Goal: Obtain resource: Download file/media

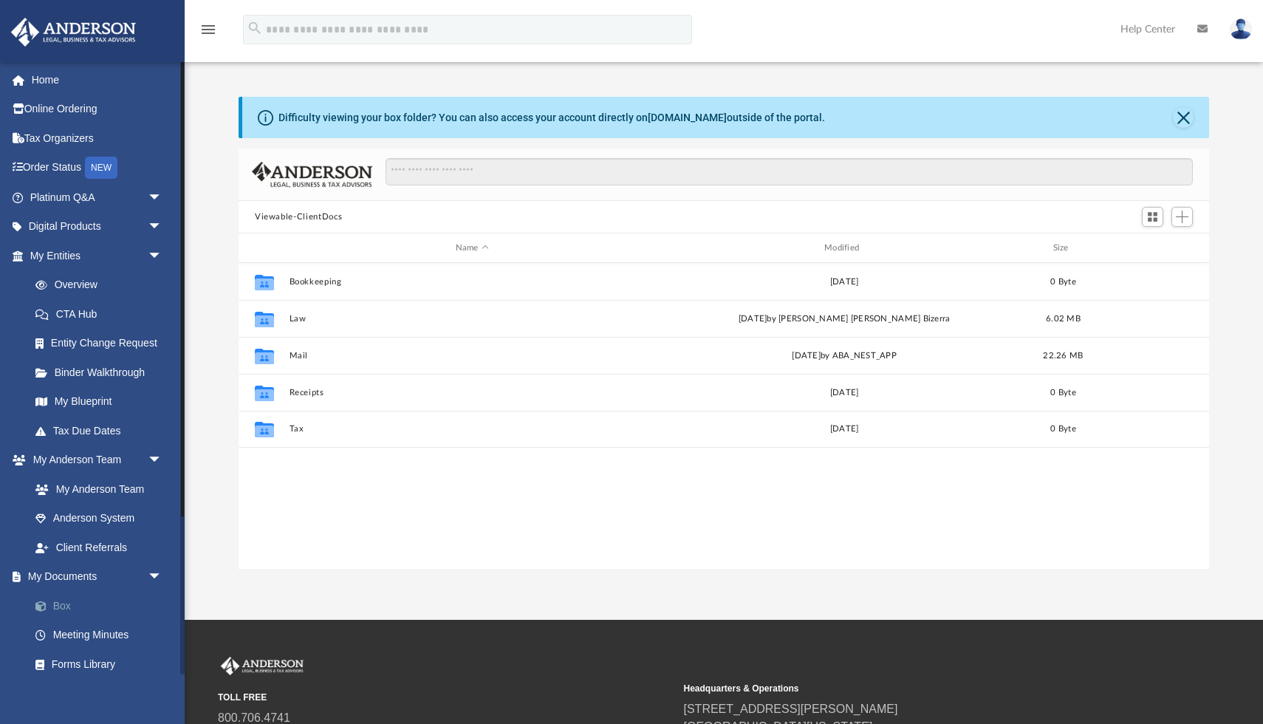
click at [69, 603] on link "Box" at bounding box center [103, 606] width 164 height 30
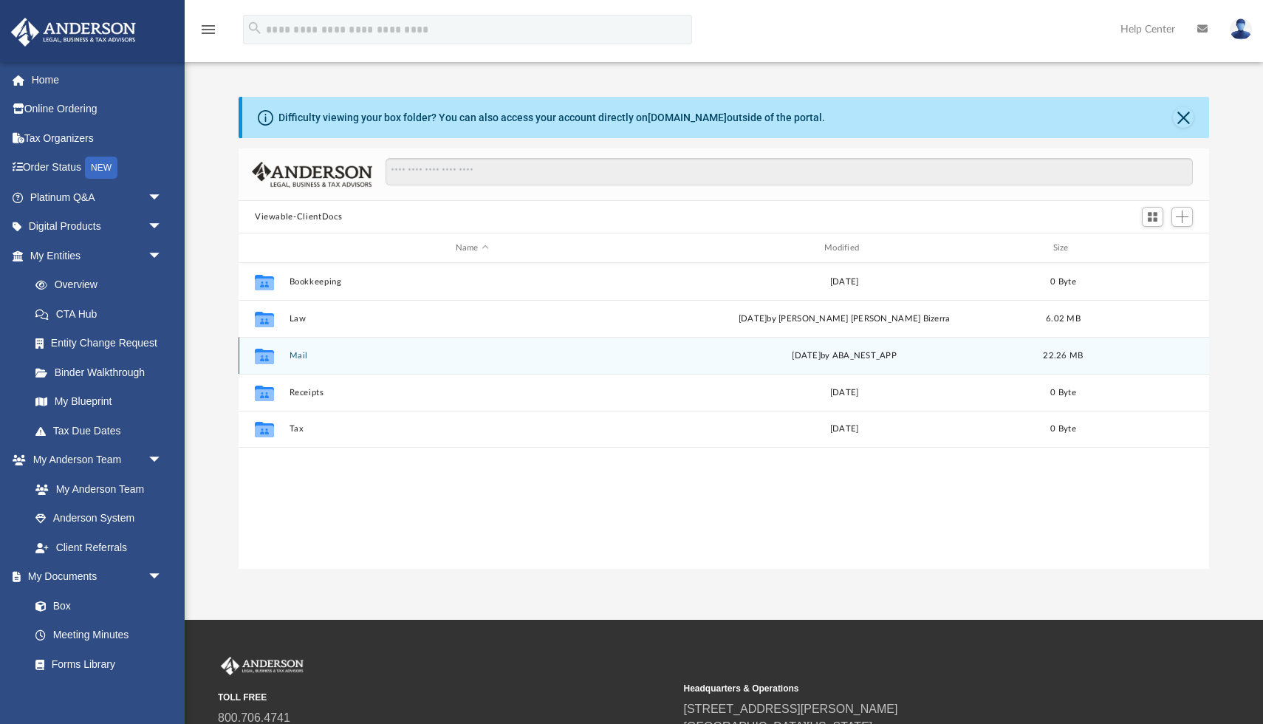
click at [300, 360] on div "Collaborated Folder Mail Tue Jul 22 2025 by ABA_NEST_APP 22.26 MB" at bounding box center [724, 355] width 971 height 37
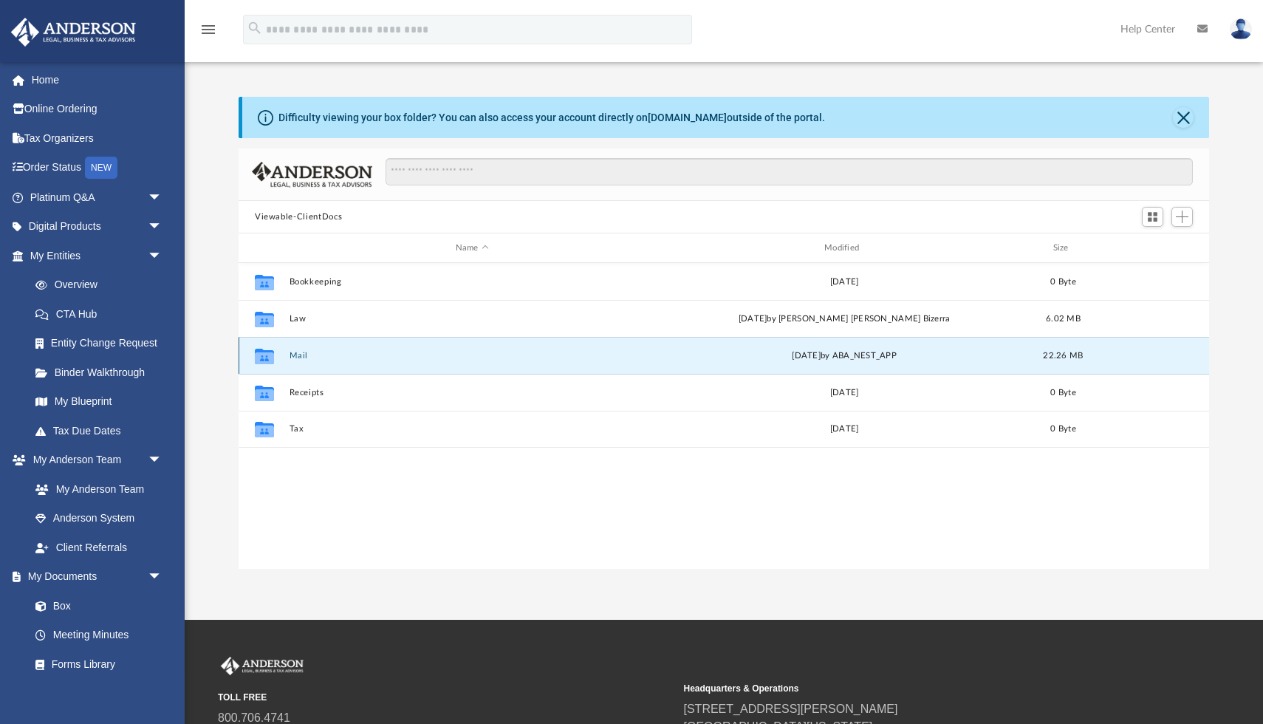
click at [303, 355] on button "Mail" at bounding box center [473, 356] width 366 height 10
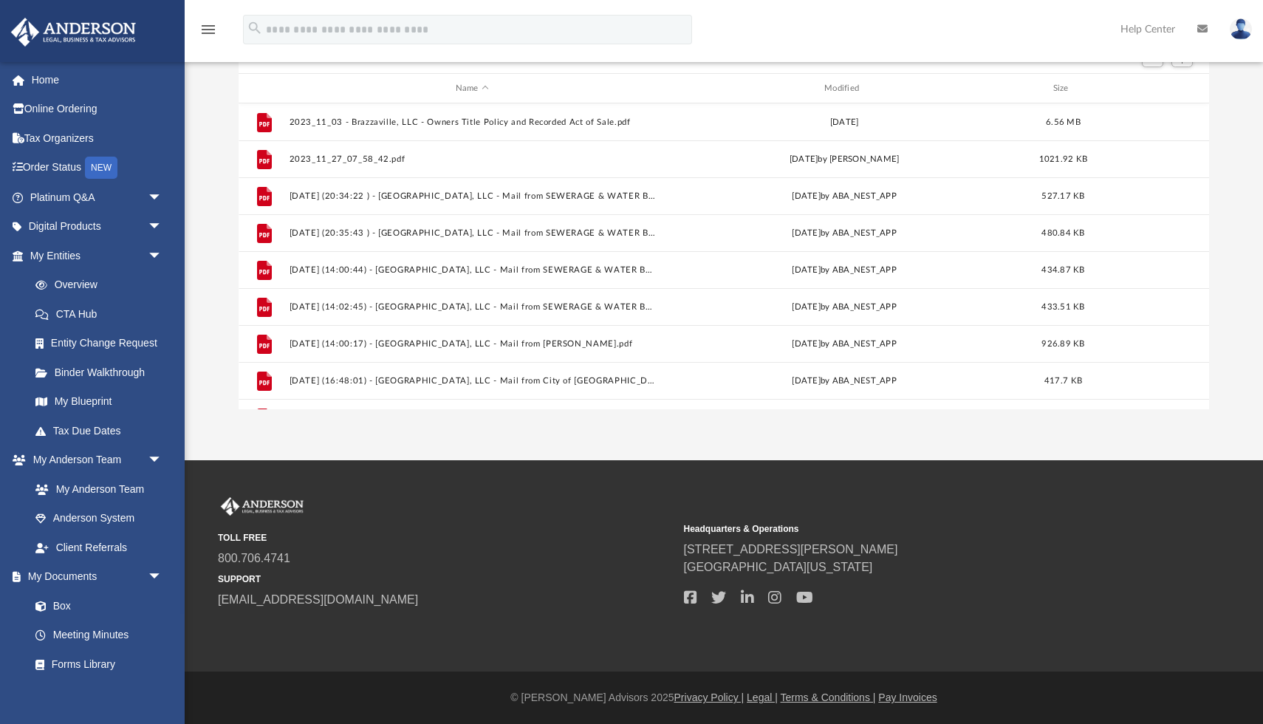
scroll to position [0, 0]
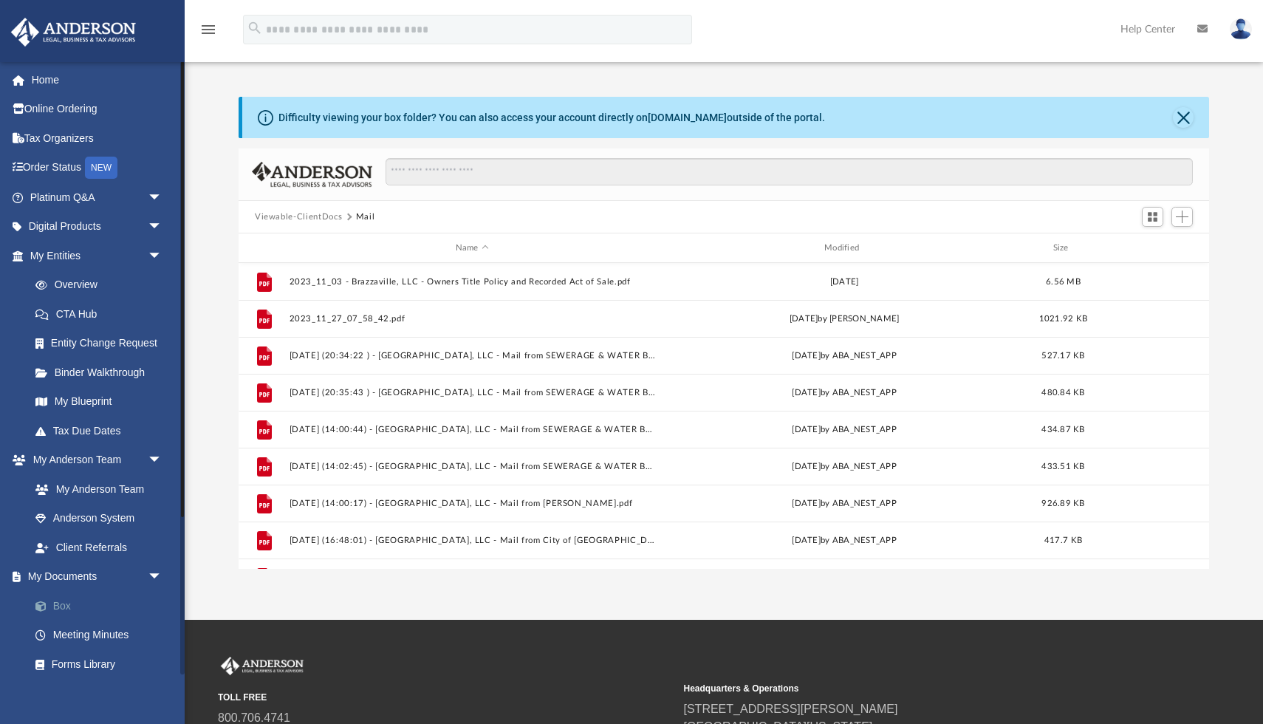
click at [61, 602] on link "Box" at bounding box center [103, 606] width 164 height 30
click at [1178, 117] on button "Close" at bounding box center [1183, 117] width 21 height 21
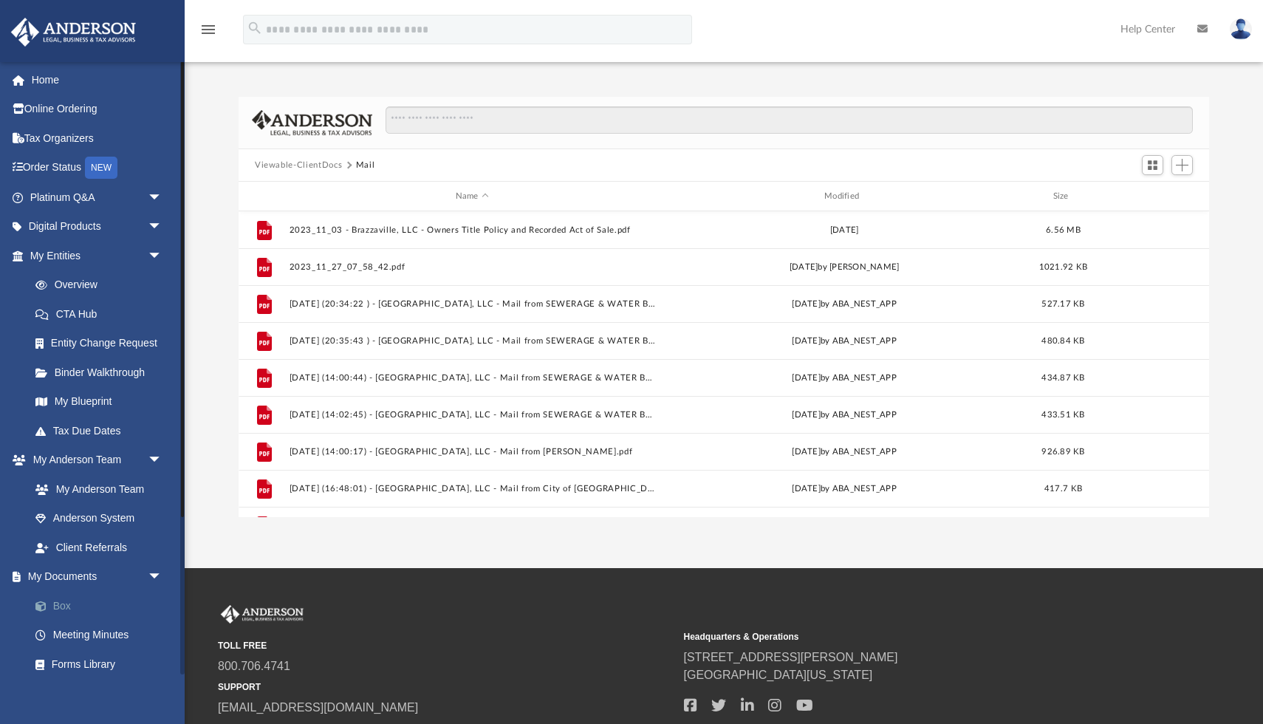
click at [66, 606] on link "Box" at bounding box center [103, 606] width 164 height 30
click at [155, 575] on span "arrow_drop_down" at bounding box center [163, 577] width 30 height 30
click at [151, 574] on span "arrow_drop_up" at bounding box center [163, 577] width 30 height 30
click at [61, 608] on link "Box" at bounding box center [103, 606] width 164 height 30
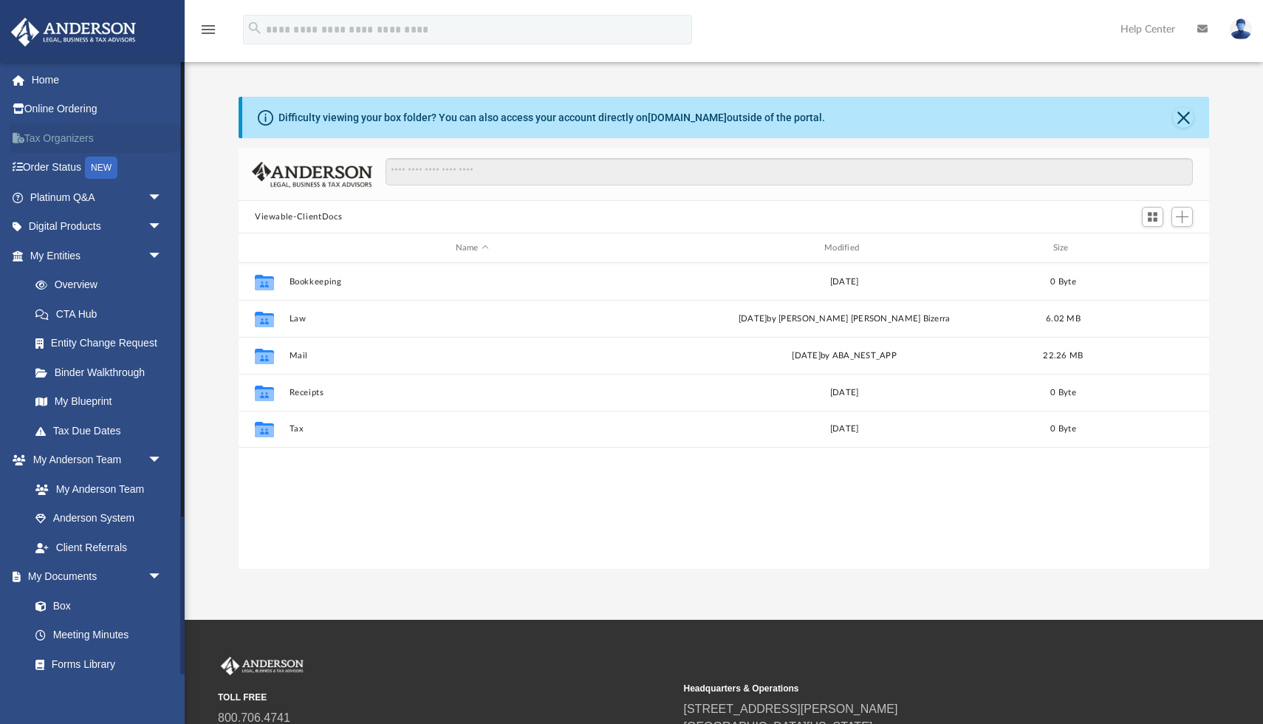
scroll to position [335, 971]
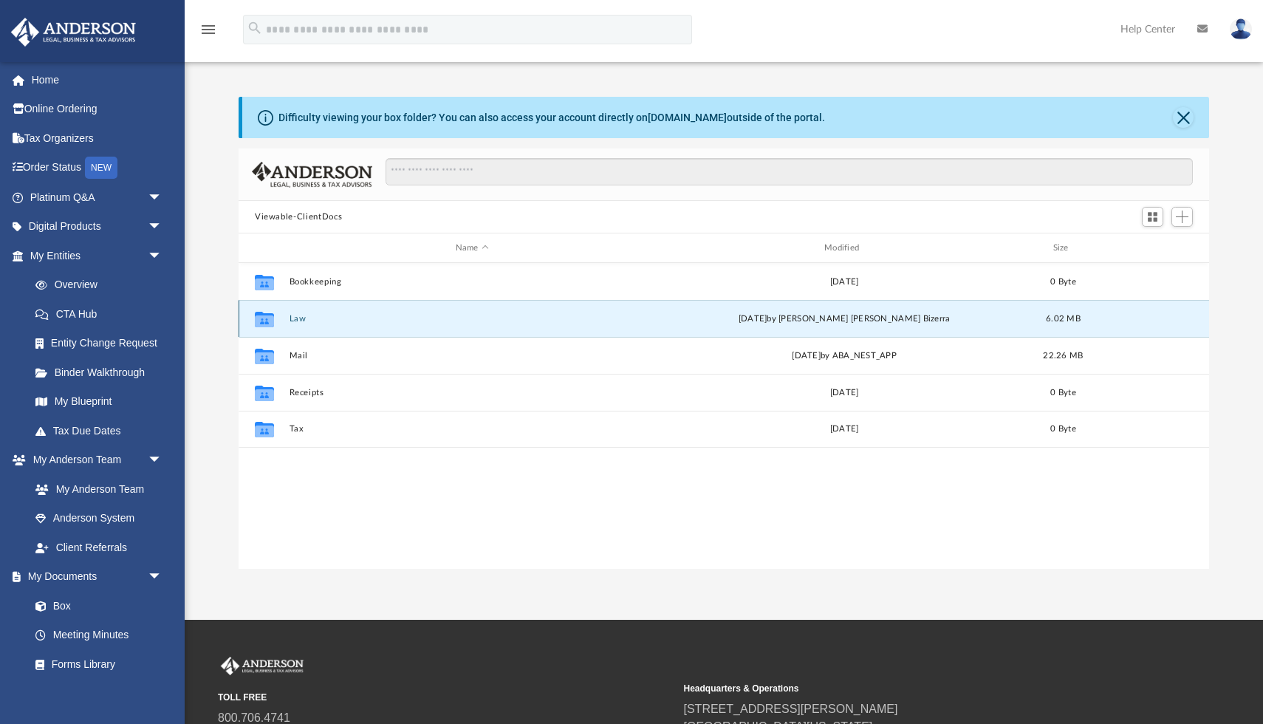
click at [295, 317] on button "Law" at bounding box center [473, 319] width 366 height 10
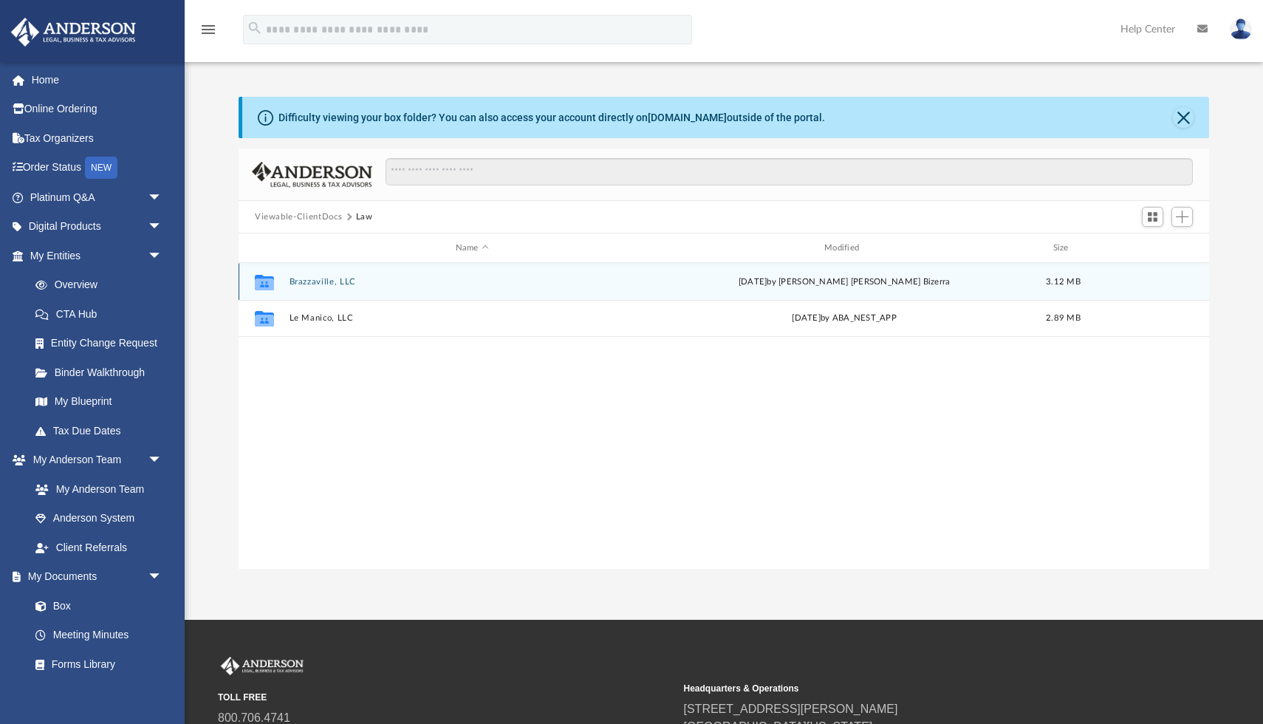
click at [315, 286] on button "Brazzaville, LLC" at bounding box center [473, 282] width 366 height 10
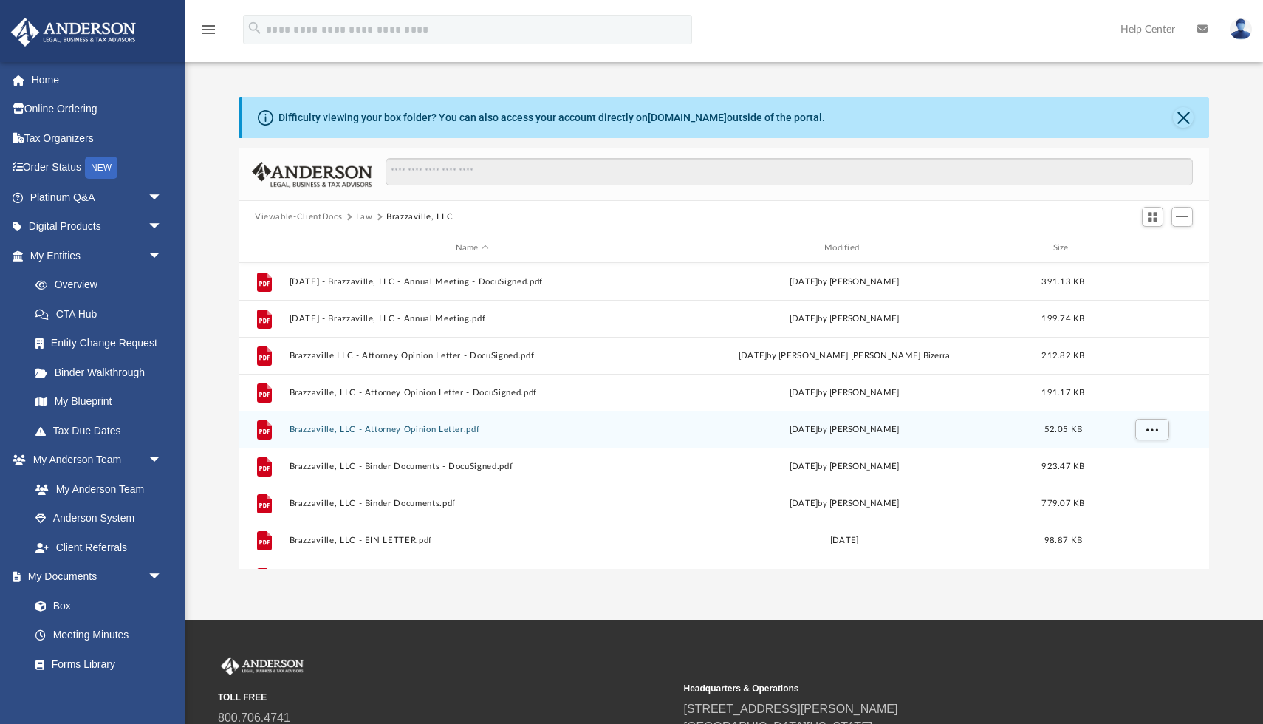
click at [454, 435] on div "File Brazzaville, LLC - Attorney Opinion Letter.pdf Mon Sep 25 2023 by Bobbi Wi…" at bounding box center [724, 429] width 971 height 37
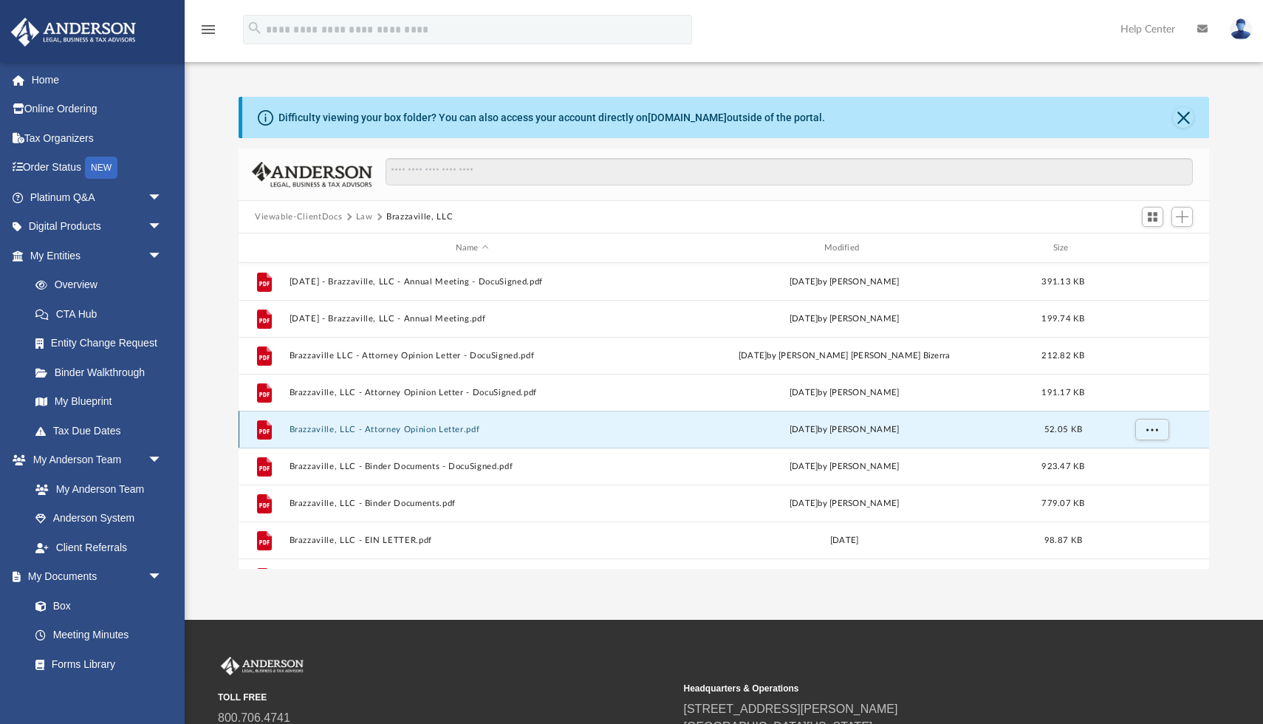
click at [445, 430] on button "Brazzaville, LLC - Attorney Opinion Letter.pdf" at bounding box center [473, 430] width 366 height 10
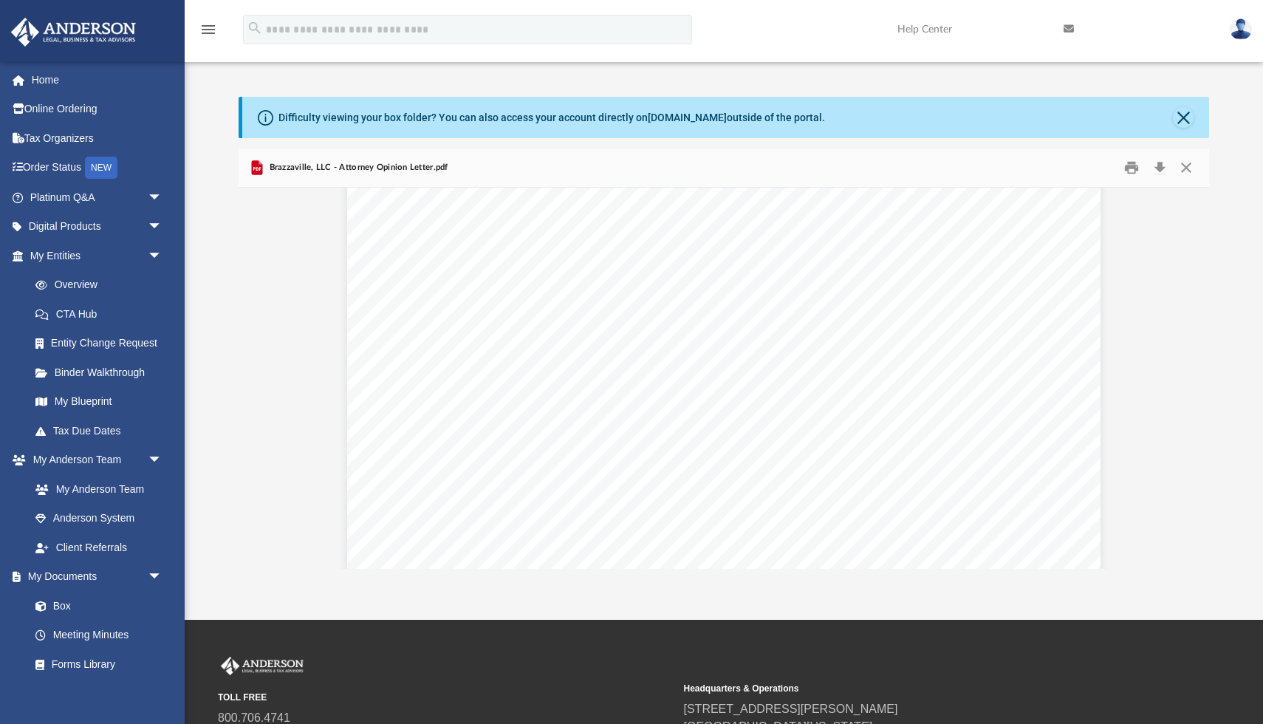
scroll to position [0, 0]
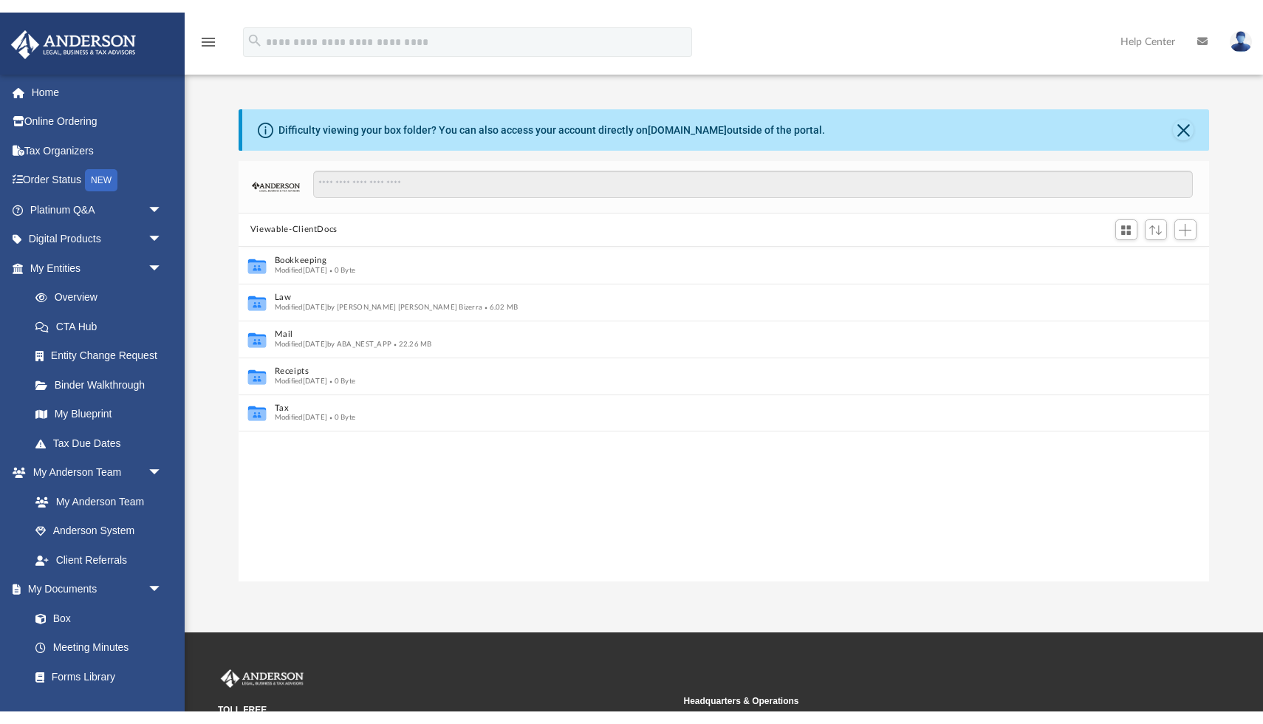
scroll to position [1, 1]
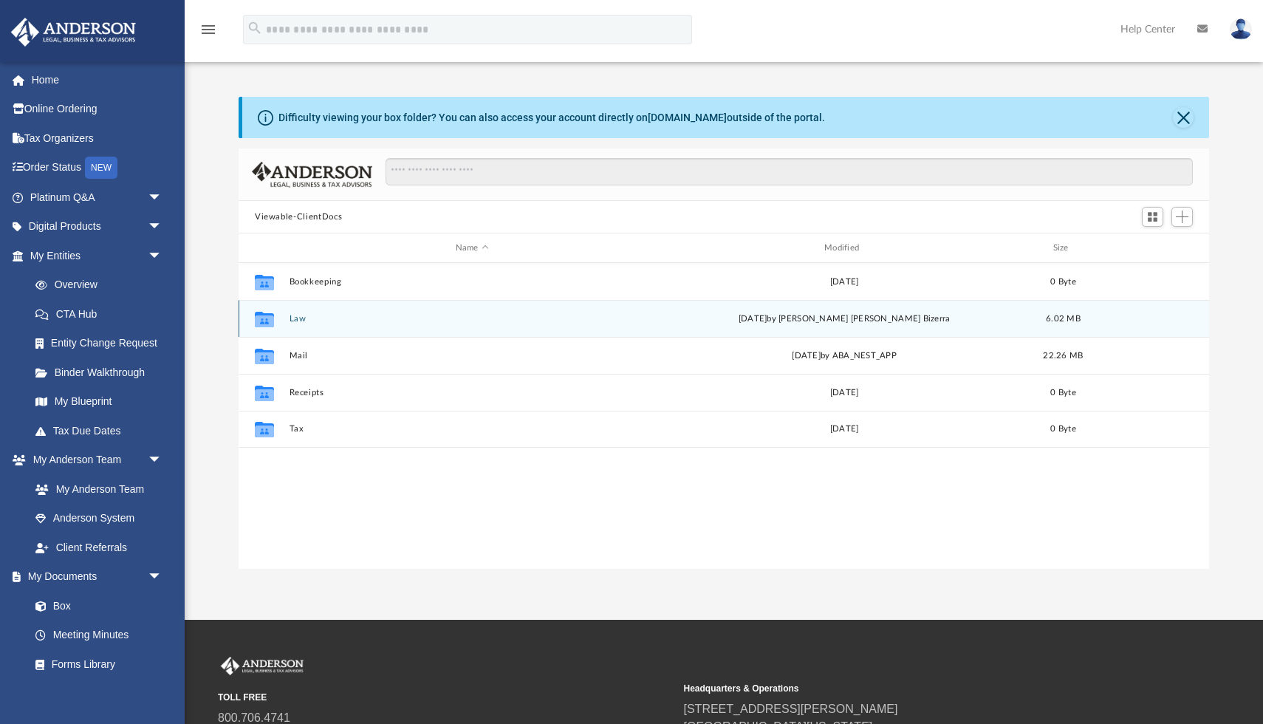
click at [302, 320] on button "Law" at bounding box center [473, 319] width 366 height 10
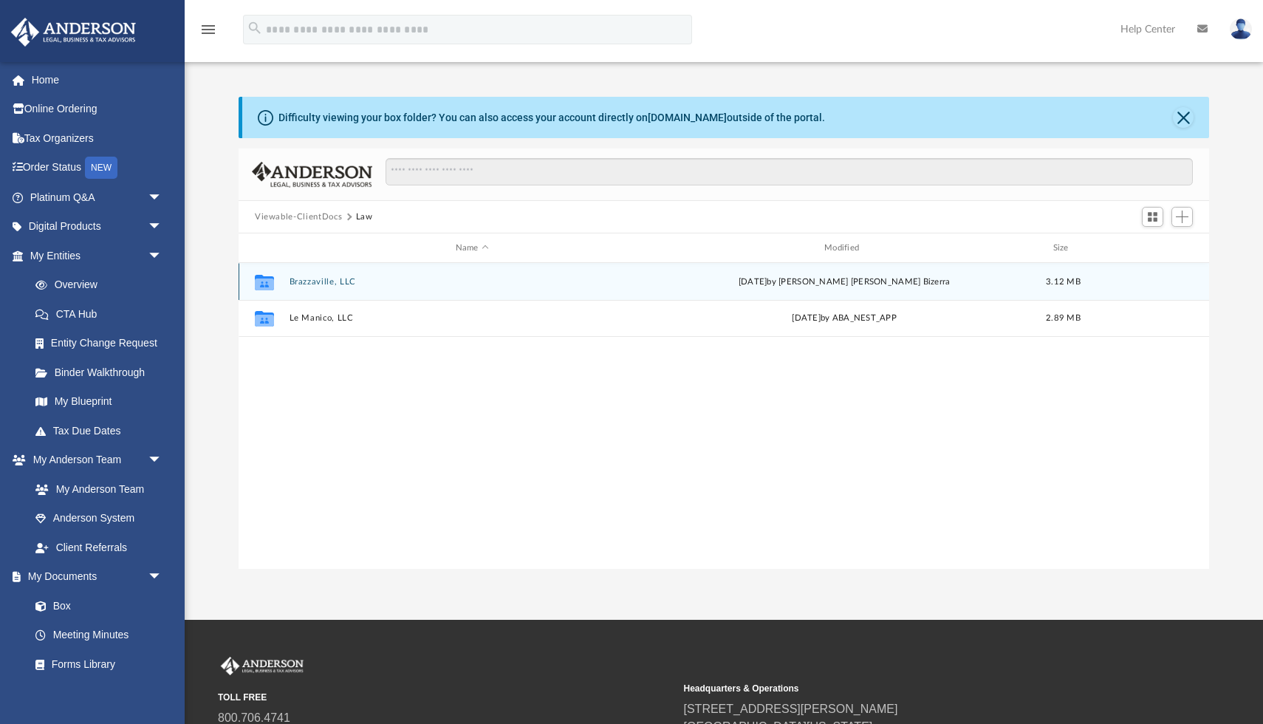
click at [318, 275] on div "Collaborated Folder Brazzaville, LLC Mon Sep 8 2025 by Najara Rodrigues Bizerra…" at bounding box center [724, 281] width 971 height 37
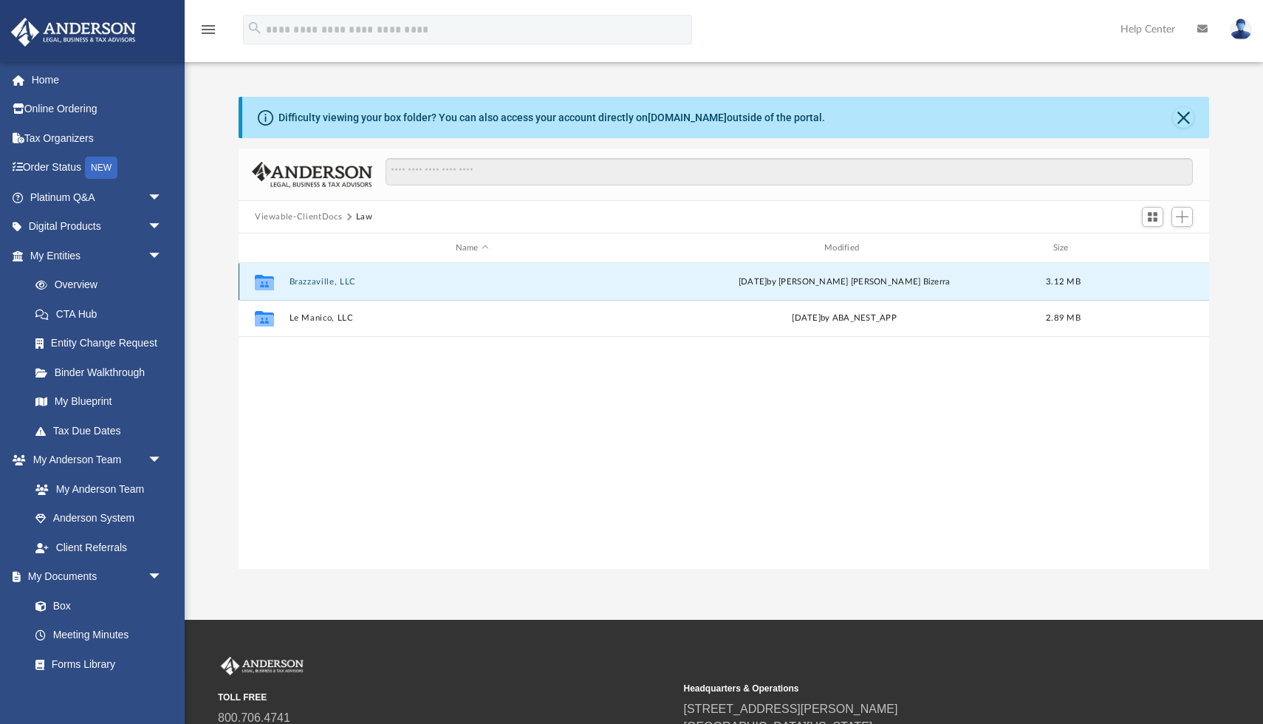
click at [316, 282] on button "Brazzaville, LLC" at bounding box center [473, 282] width 366 height 10
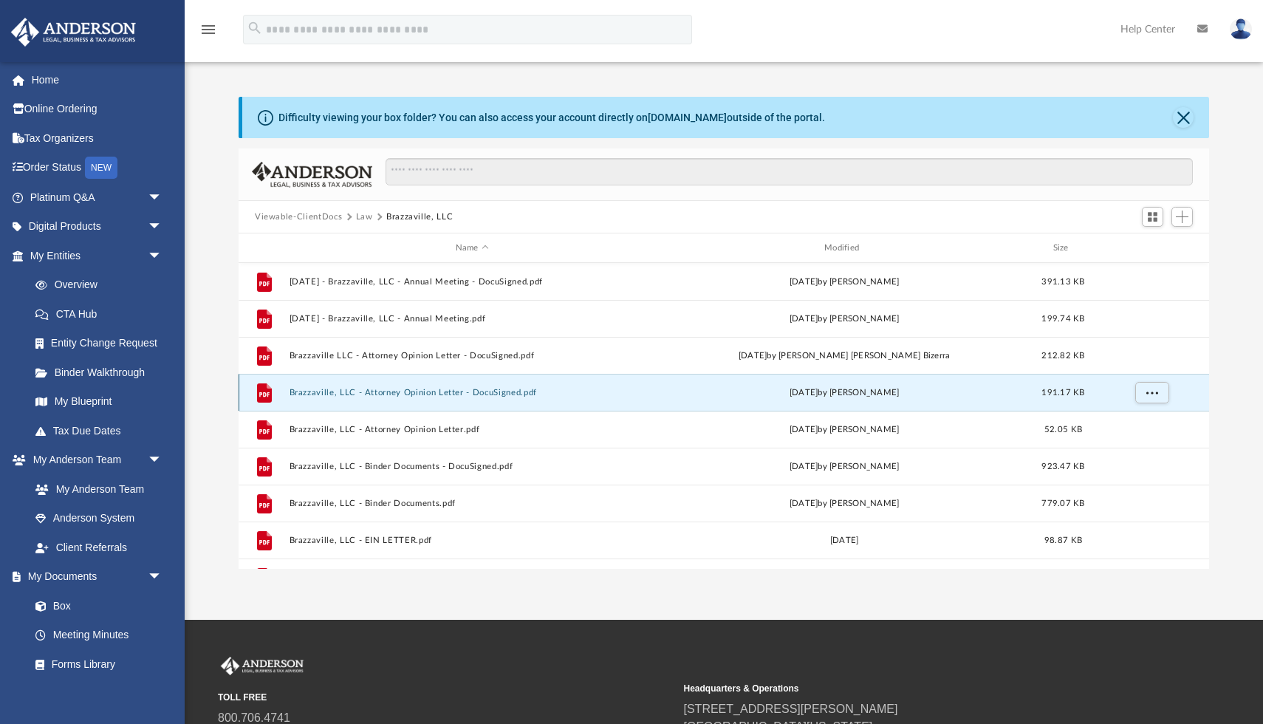
click at [463, 391] on button "Brazzaville, LLC - Attorney Opinion Letter - DocuSigned.pdf" at bounding box center [473, 393] width 366 height 10
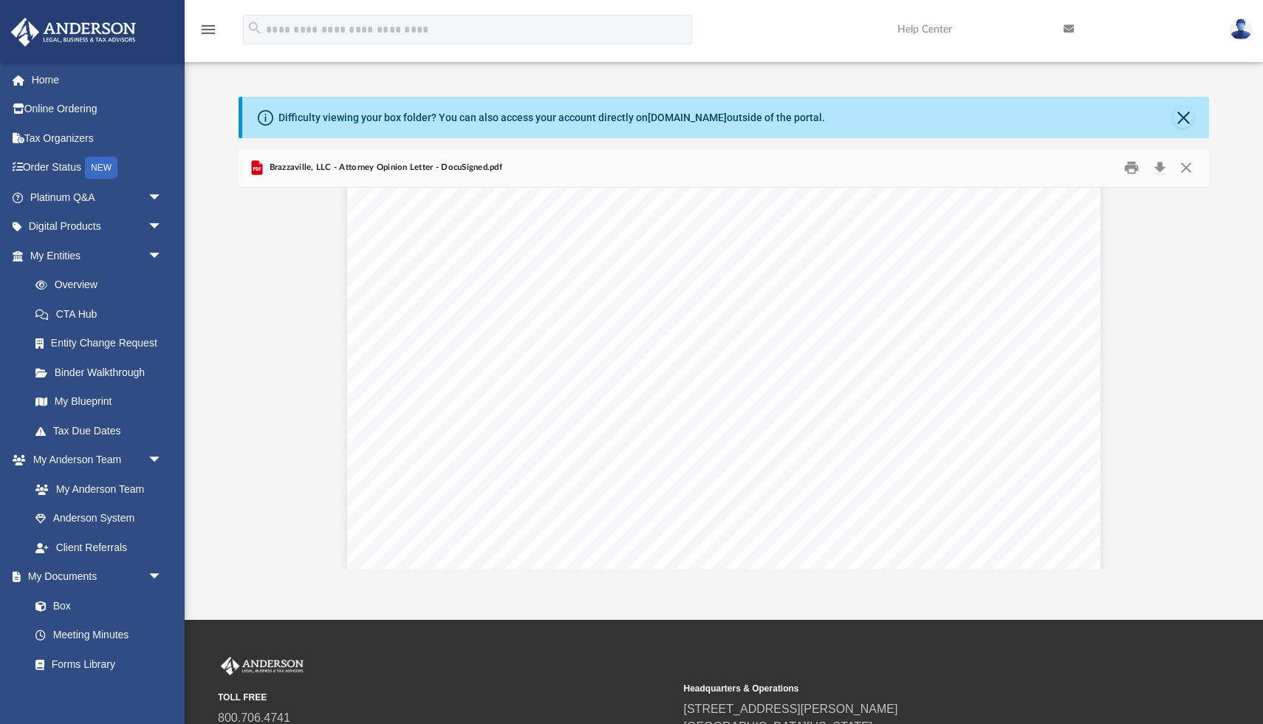
scroll to position [0, 0]
click at [260, 382] on button "Preview" at bounding box center [255, 378] width 33 height 41
click at [1193, 375] on button "Preview" at bounding box center [1193, 378] width 33 height 41
click at [264, 372] on button "Preview" at bounding box center [255, 378] width 33 height 41
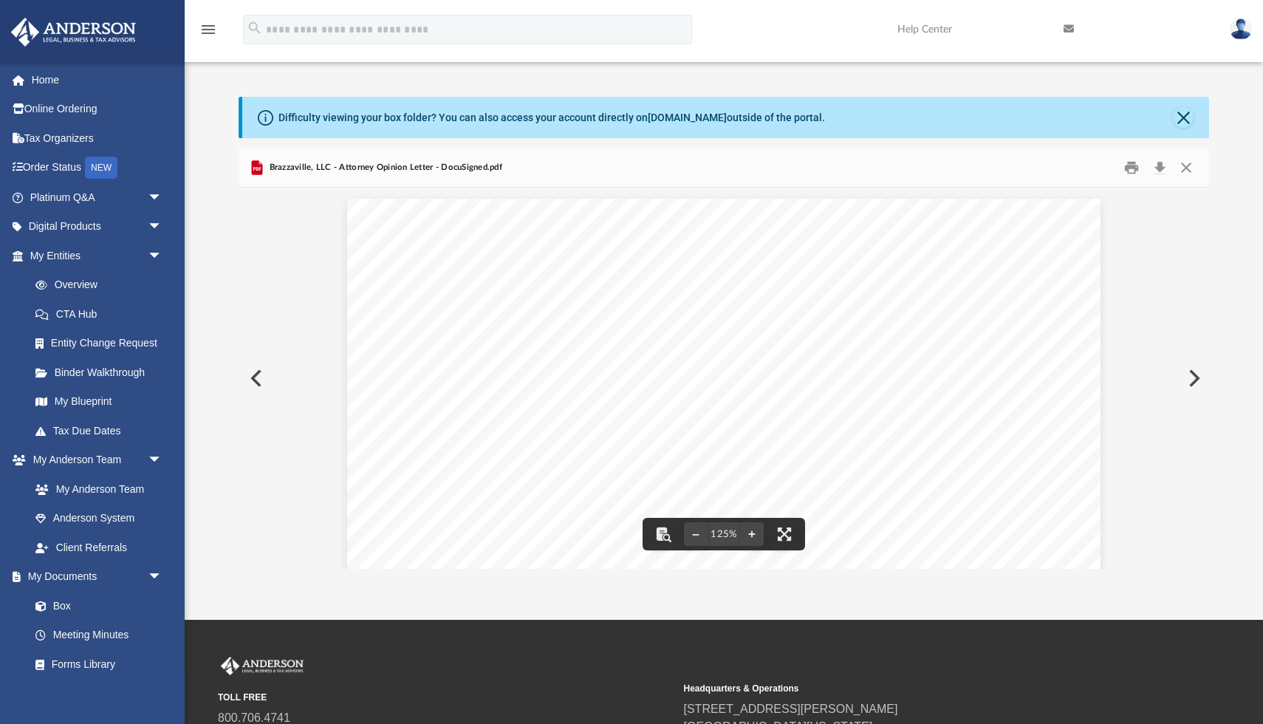
click at [1195, 377] on button "Preview" at bounding box center [1193, 378] width 33 height 41
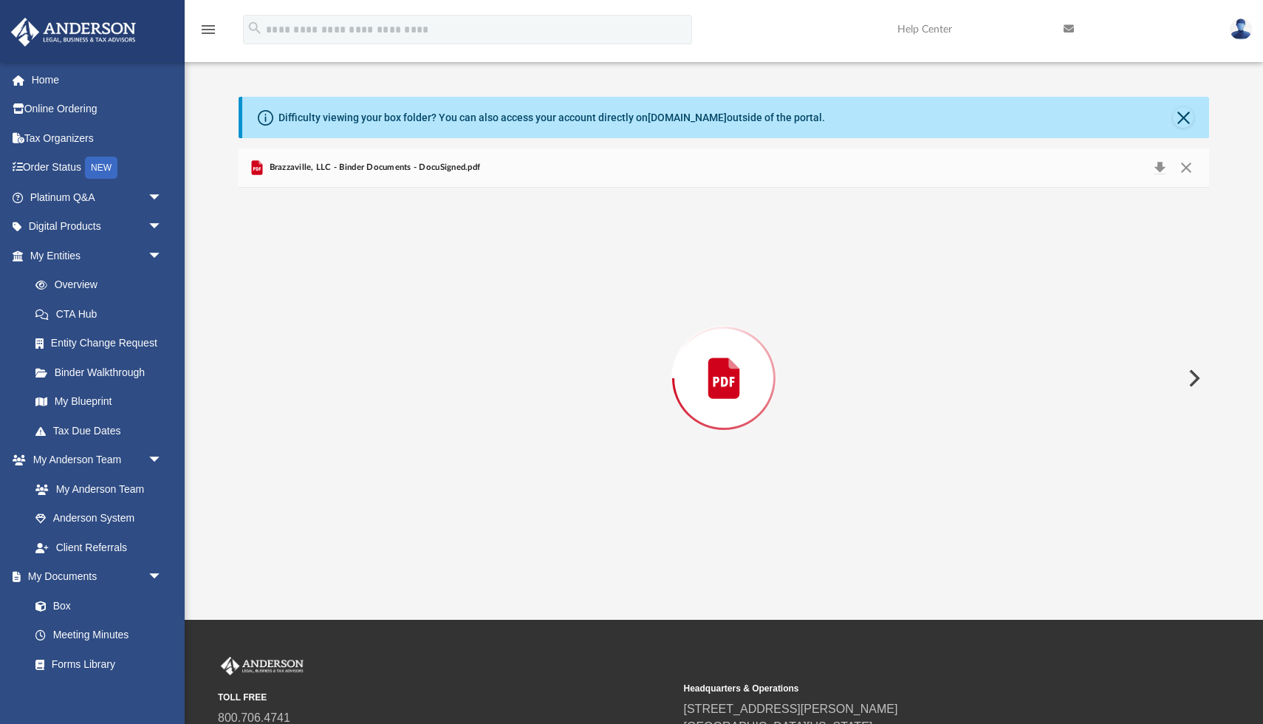
scroll to position [14960, 0]
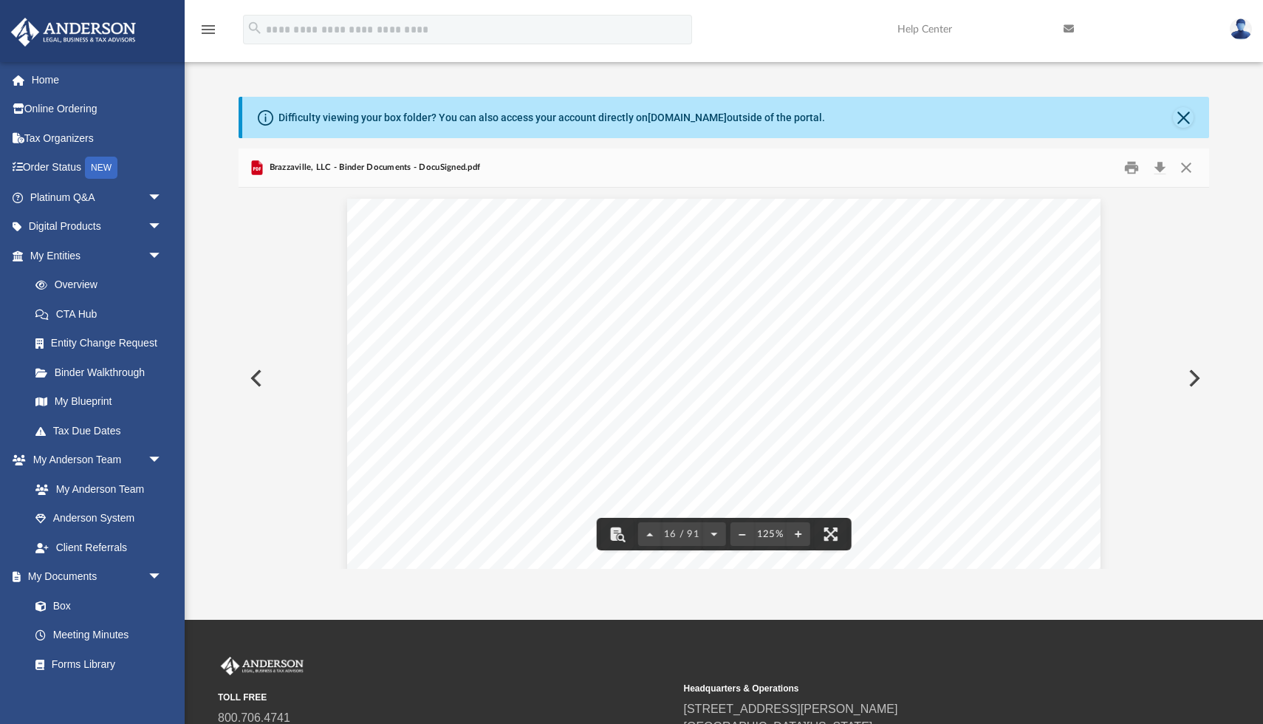
click at [247, 377] on button "Preview" at bounding box center [255, 378] width 33 height 41
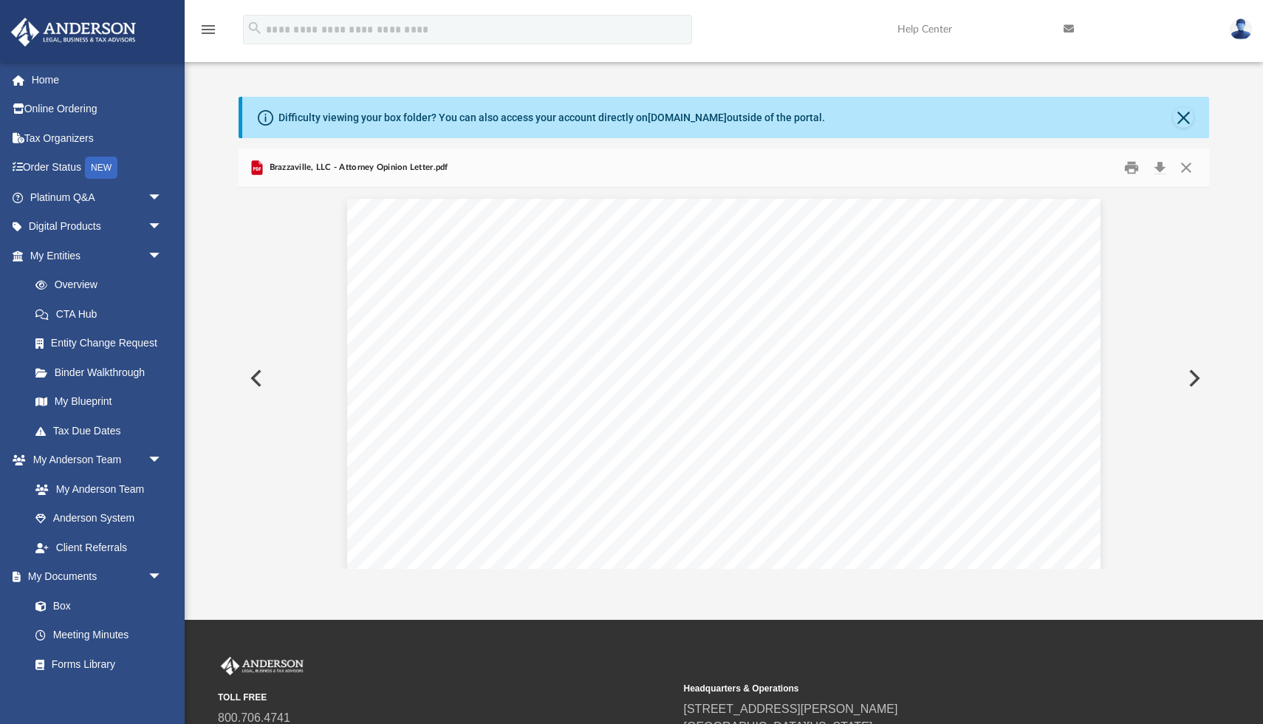
click at [247, 377] on button "Preview" at bounding box center [255, 378] width 33 height 41
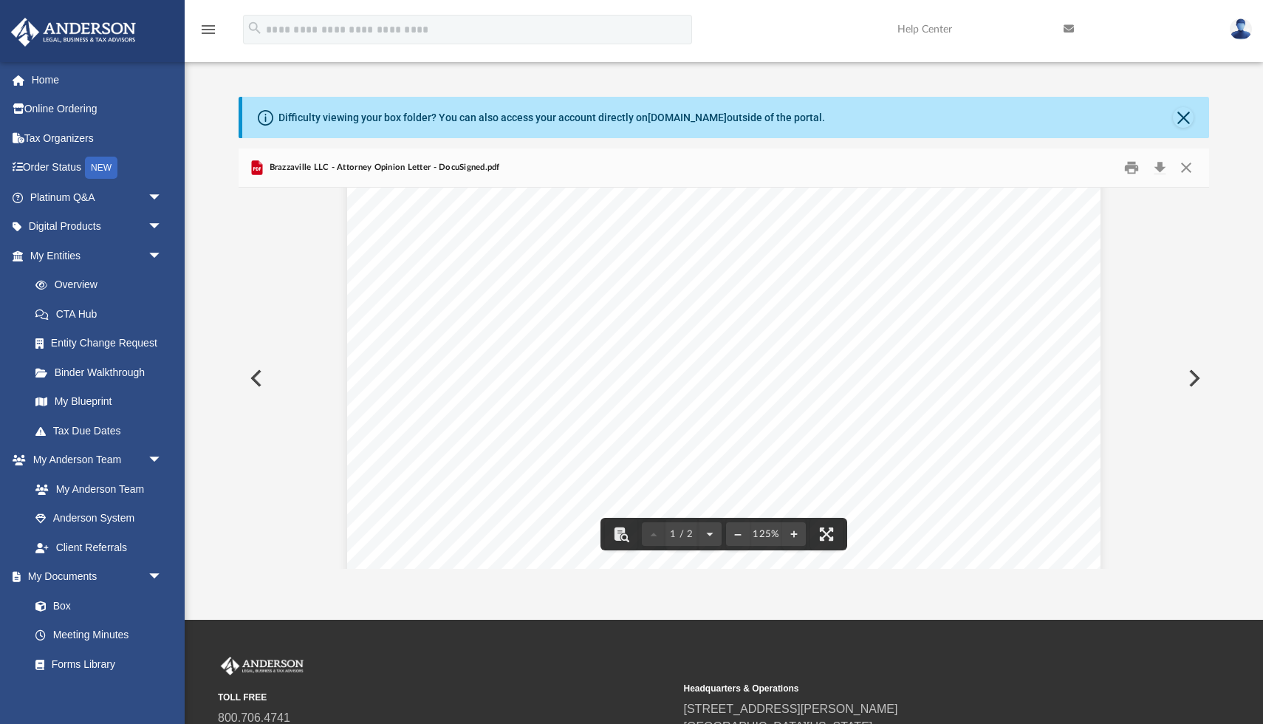
click at [1195, 378] on button "Preview" at bounding box center [1193, 378] width 33 height 41
click at [252, 373] on button "Preview" at bounding box center [255, 378] width 33 height 41
click at [255, 380] on button "Preview" at bounding box center [255, 378] width 33 height 41
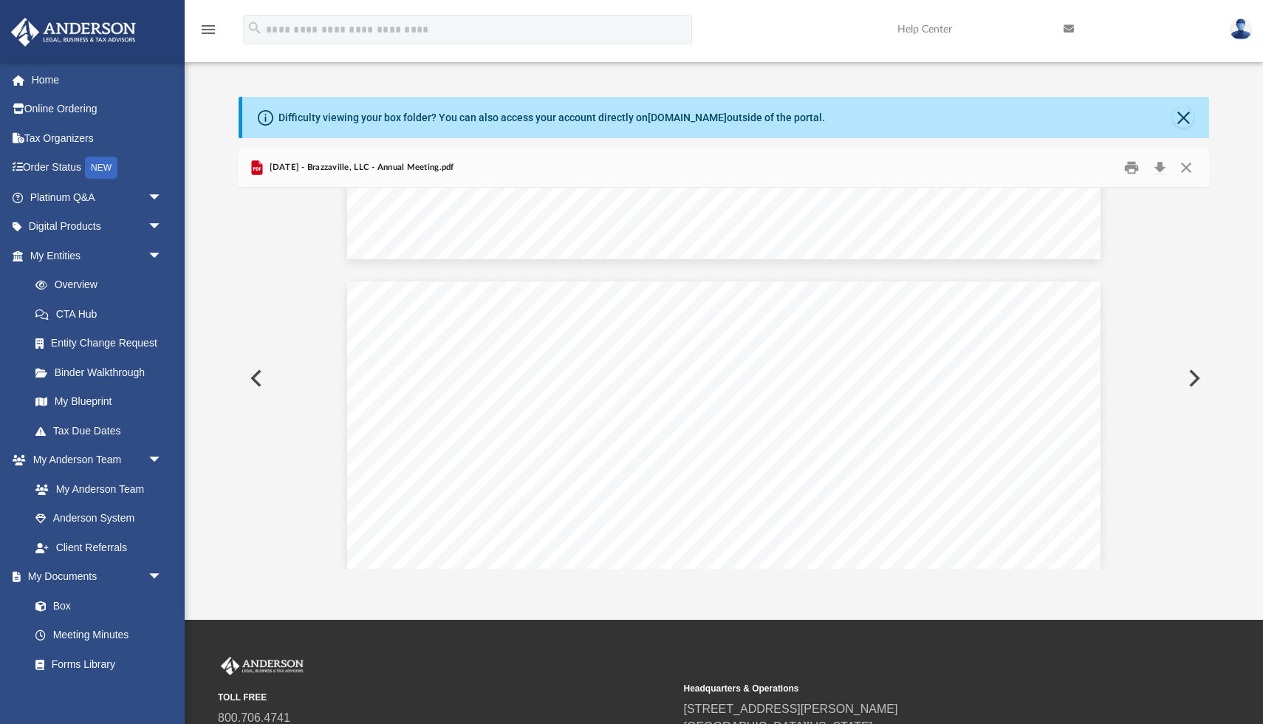
scroll to position [5051, 0]
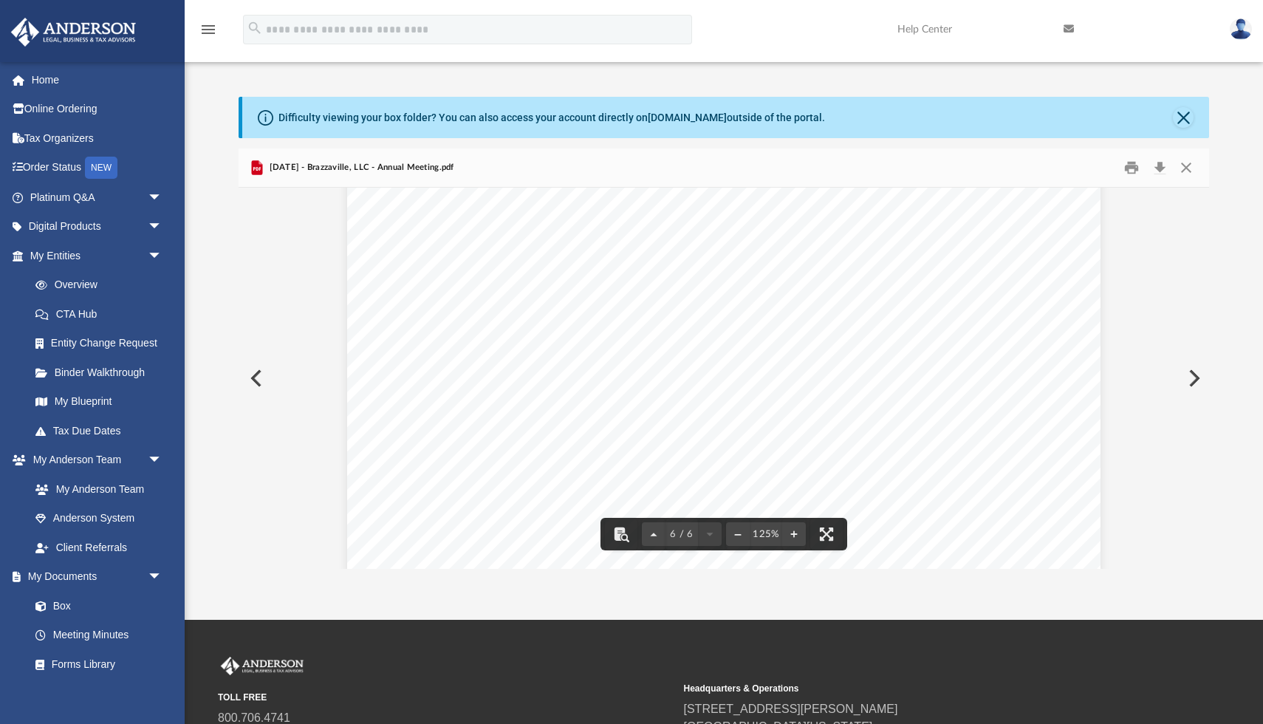
click at [1202, 381] on button "Preview" at bounding box center [1193, 378] width 33 height 41
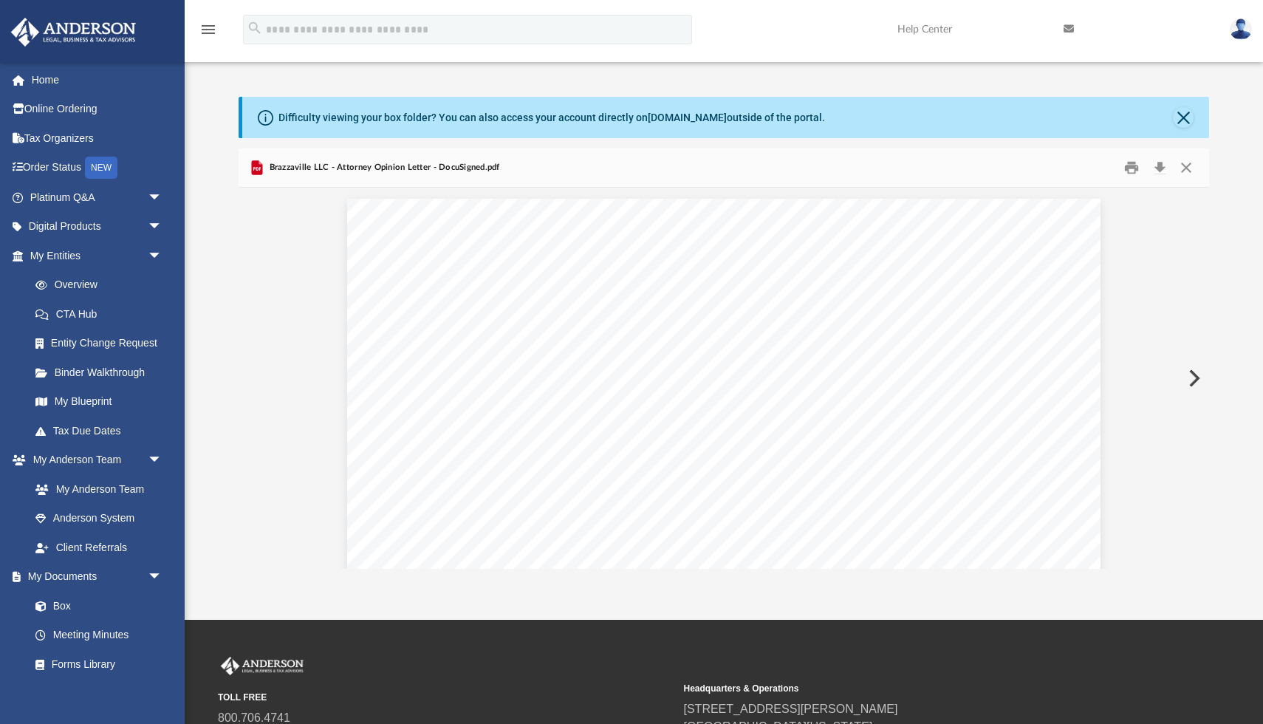
click at [1201, 382] on button "Preview" at bounding box center [1193, 378] width 33 height 41
click at [256, 384] on button "Preview" at bounding box center [255, 378] width 33 height 41
click at [1159, 164] on button "Download" at bounding box center [1160, 168] width 27 height 23
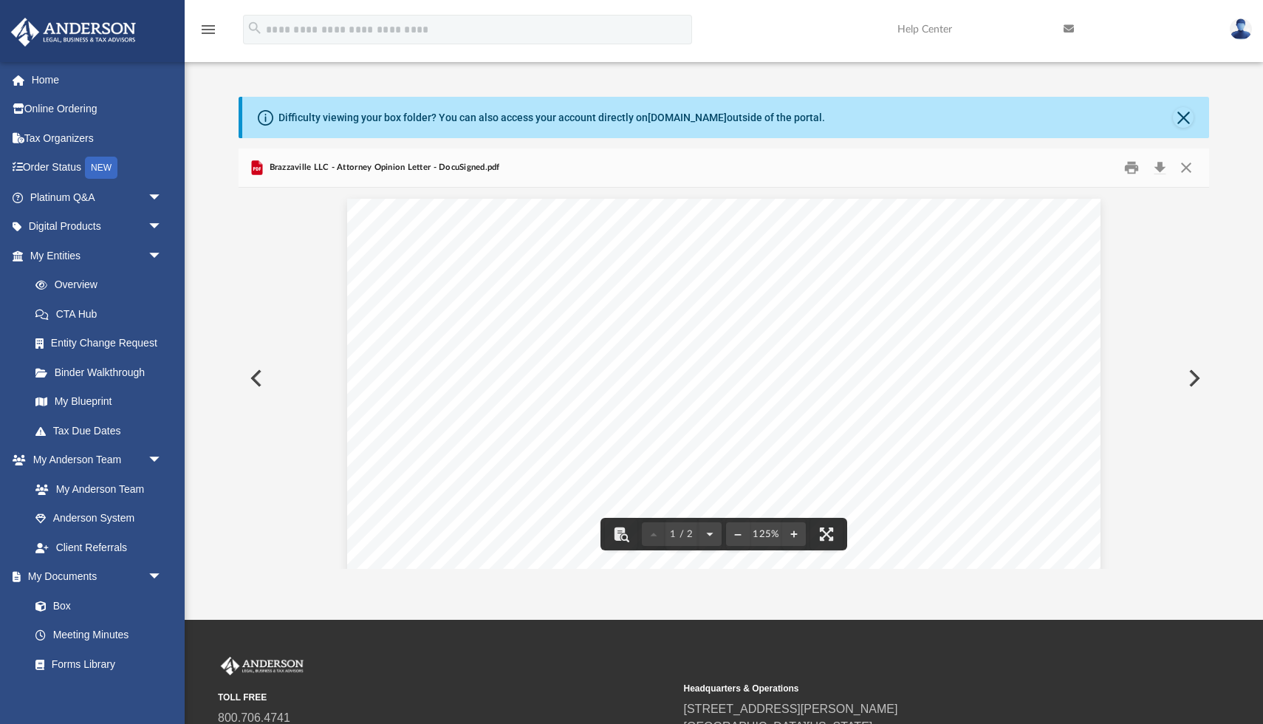
click at [260, 372] on button "Preview" at bounding box center [255, 378] width 33 height 41
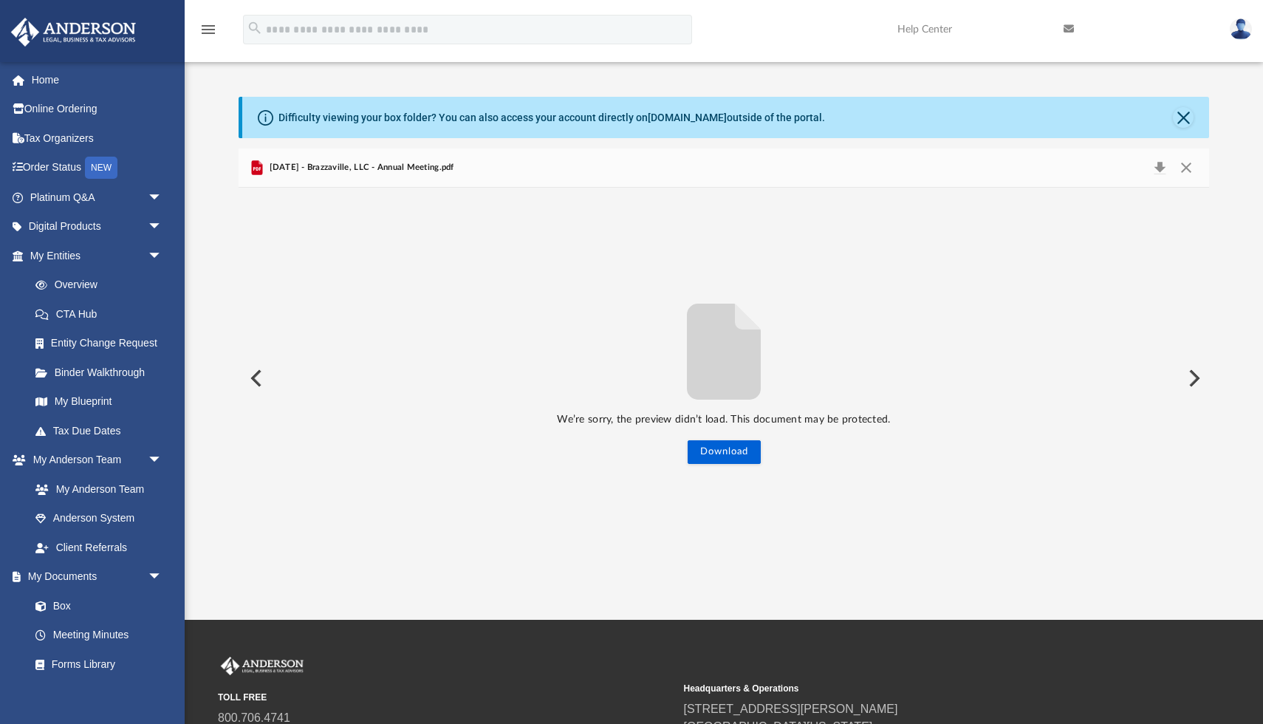
click at [260, 372] on button "Preview" at bounding box center [255, 378] width 33 height 41
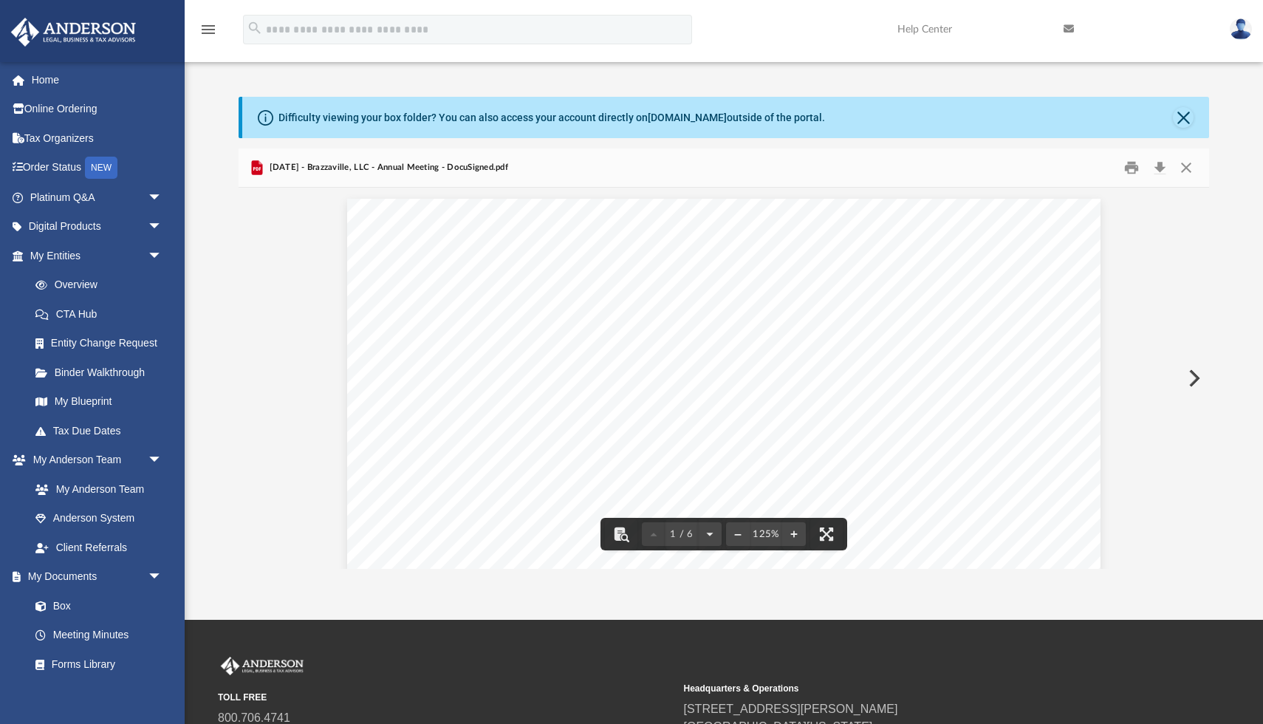
click at [1192, 373] on button "Preview" at bounding box center [1193, 378] width 33 height 41
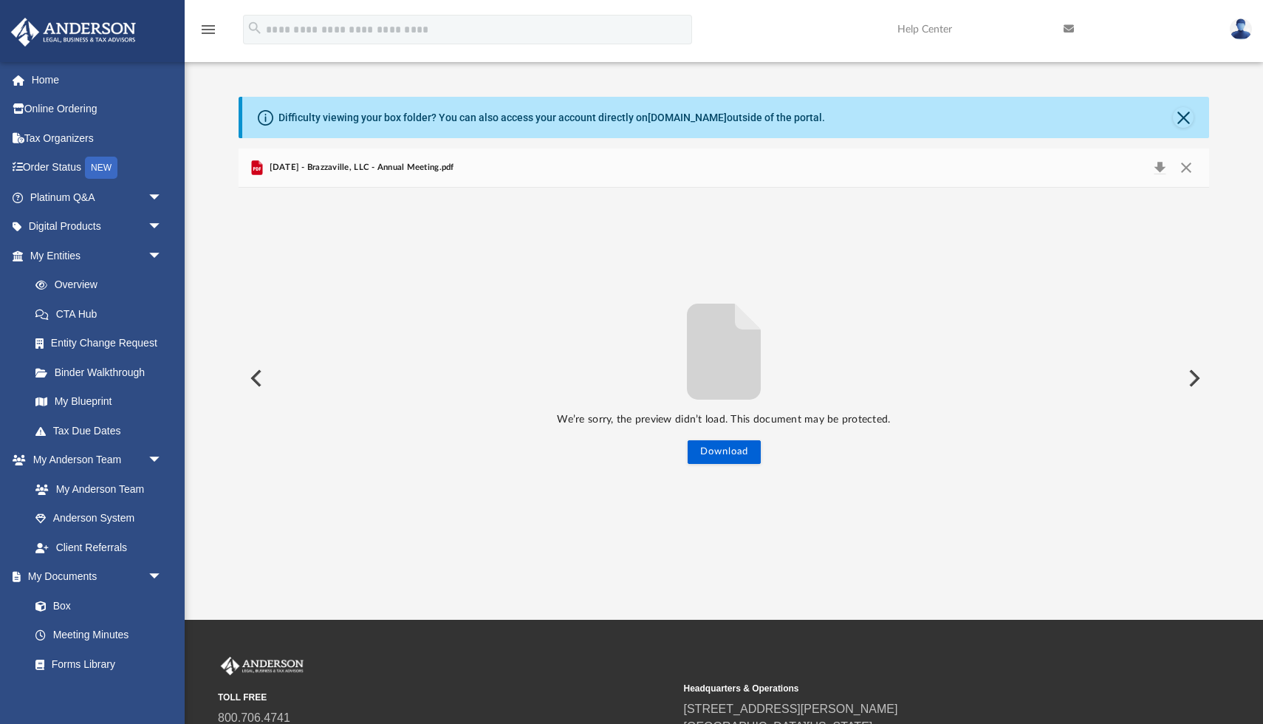
click at [1192, 373] on button "Preview" at bounding box center [1193, 378] width 33 height 41
click at [61, 604] on link "Box" at bounding box center [103, 606] width 164 height 30
click at [78, 570] on link "My Documents arrow_drop_down" at bounding box center [97, 577] width 174 height 30
click at [52, 80] on link "Home" at bounding box center [97, 80] width 174 height 30
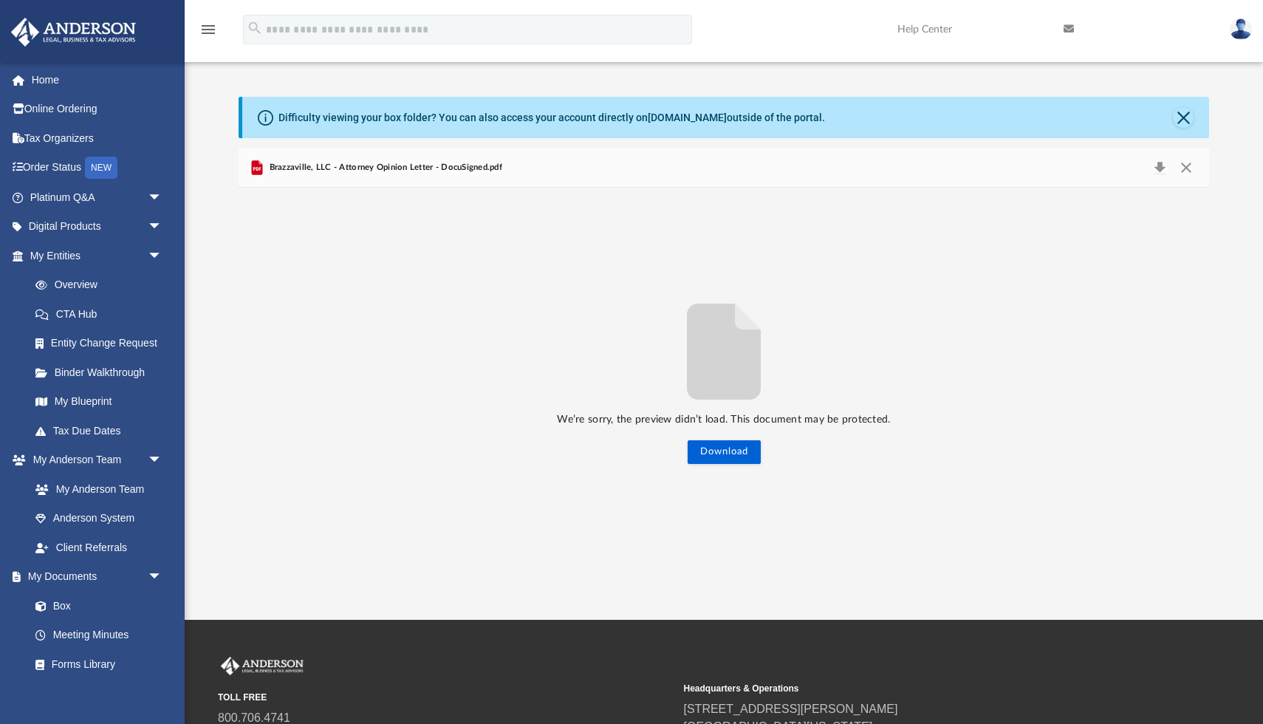
click at [309, 171] on span "Brazzaville, LLC - Attorney Opinion Letter - DocuSigned.pdf" at bounding box center [384, 167] width 236 height 13
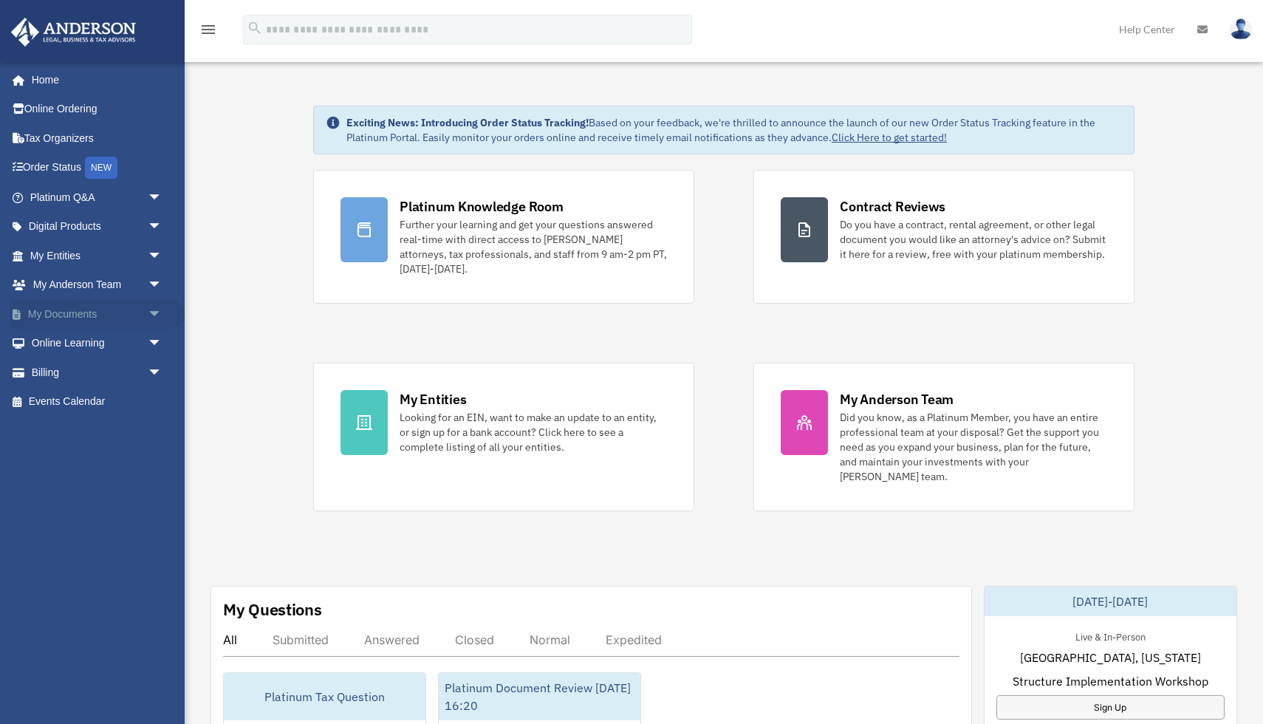
click at [92, 317] on link "My Documents arrow_drop_down" at bounding box center [97, 314] width 174 height 30
click at [86, 313] on link "My Documents arrow_drop_down" at bounding box center [97, 314] width 174 height 30
click at [154, 306] on span "arrow_drop_down" at bounding box center [163, 314] width 30 height 30
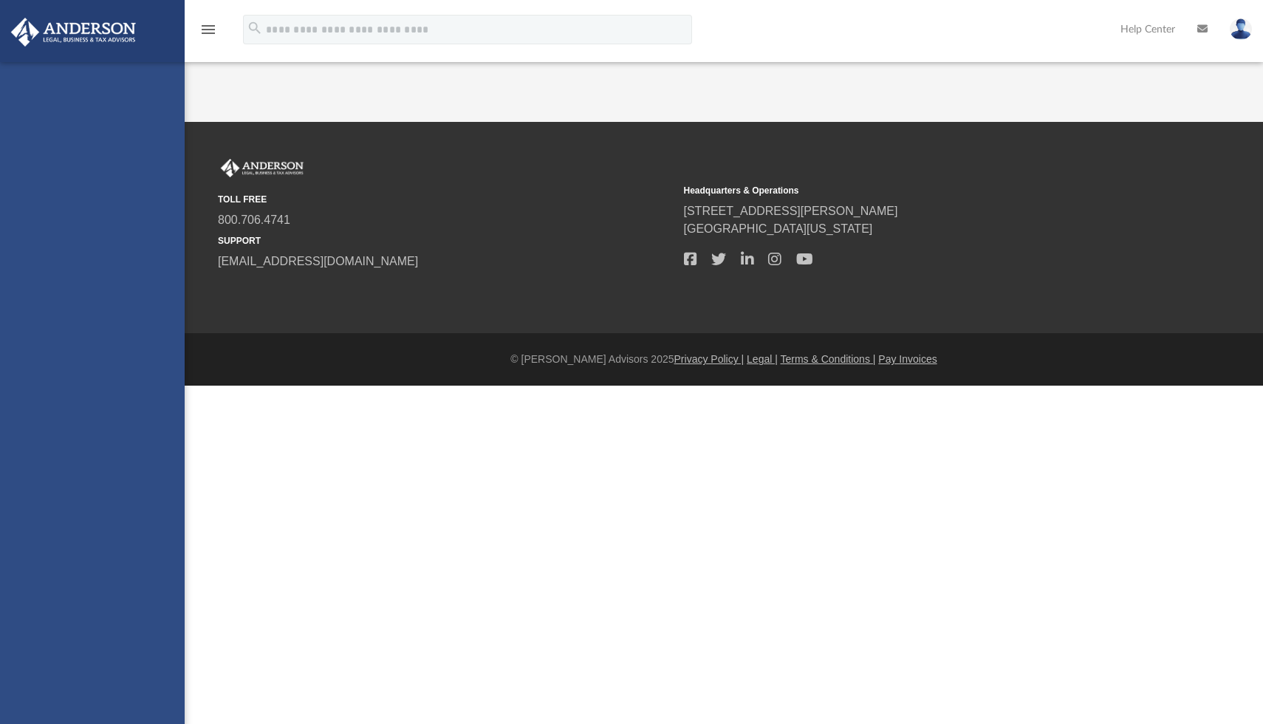
click at [67, 344] on div "[DOMAIN_NAME][EMAIL_ADDRESS][DOMAIN_NAME] Sign Out [DOMAIN_NAME][EMAIL_ADDRESS]…" at bounding box center [92, 424] width 185 height 724
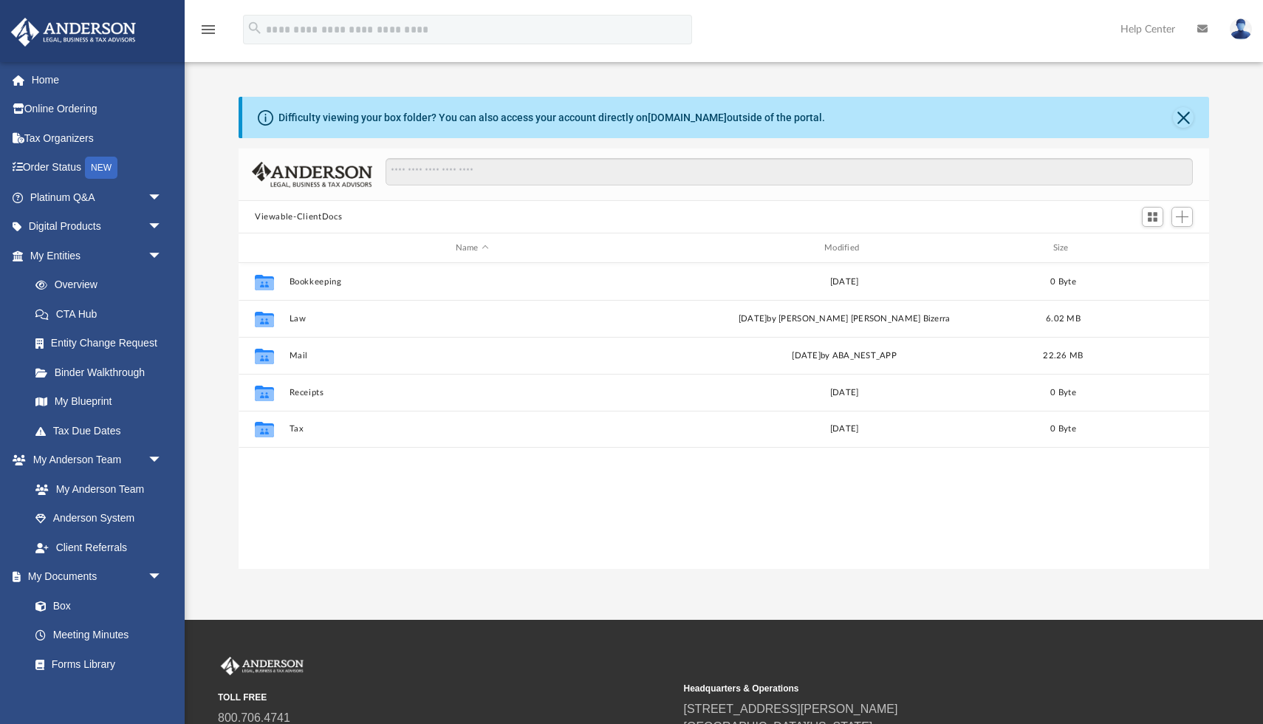
scroll to position [335, 971]
click at [62, 601] on link "Box" at bounding box center [103, 606] width 164 height 30
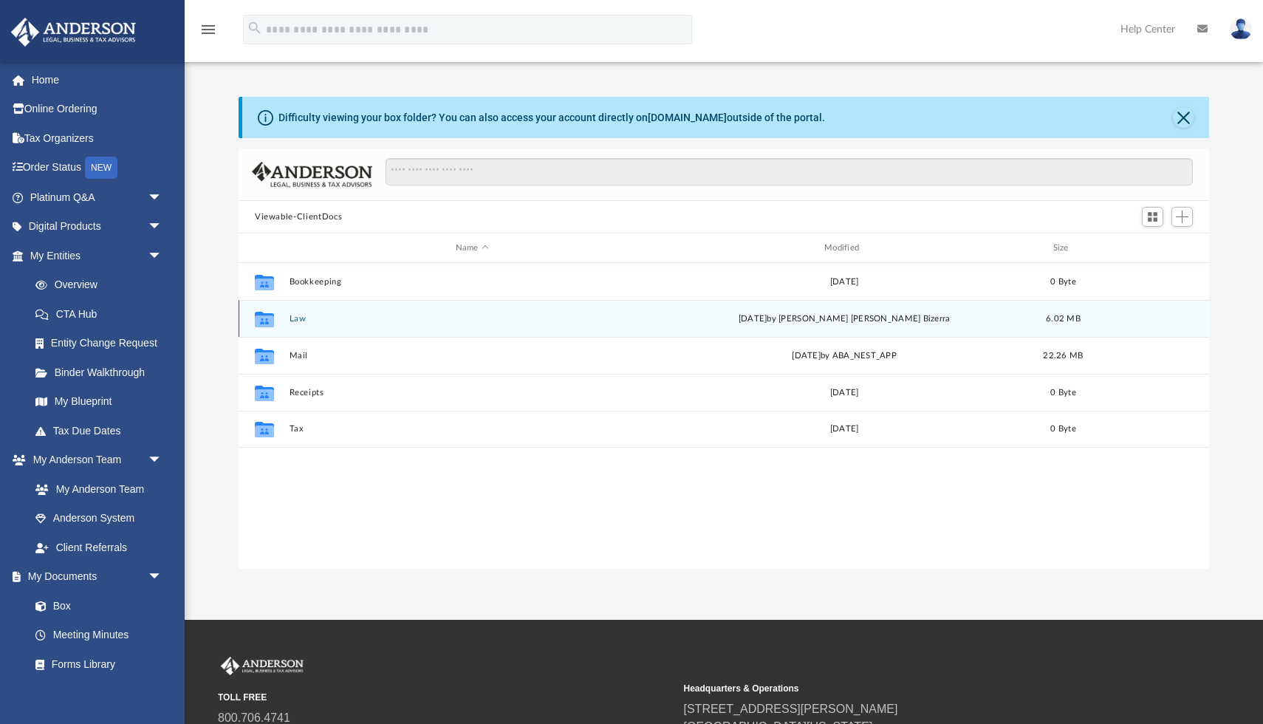
click at [296, 315] on button "Law" at bounding box center [473, 319] width 366 height 10
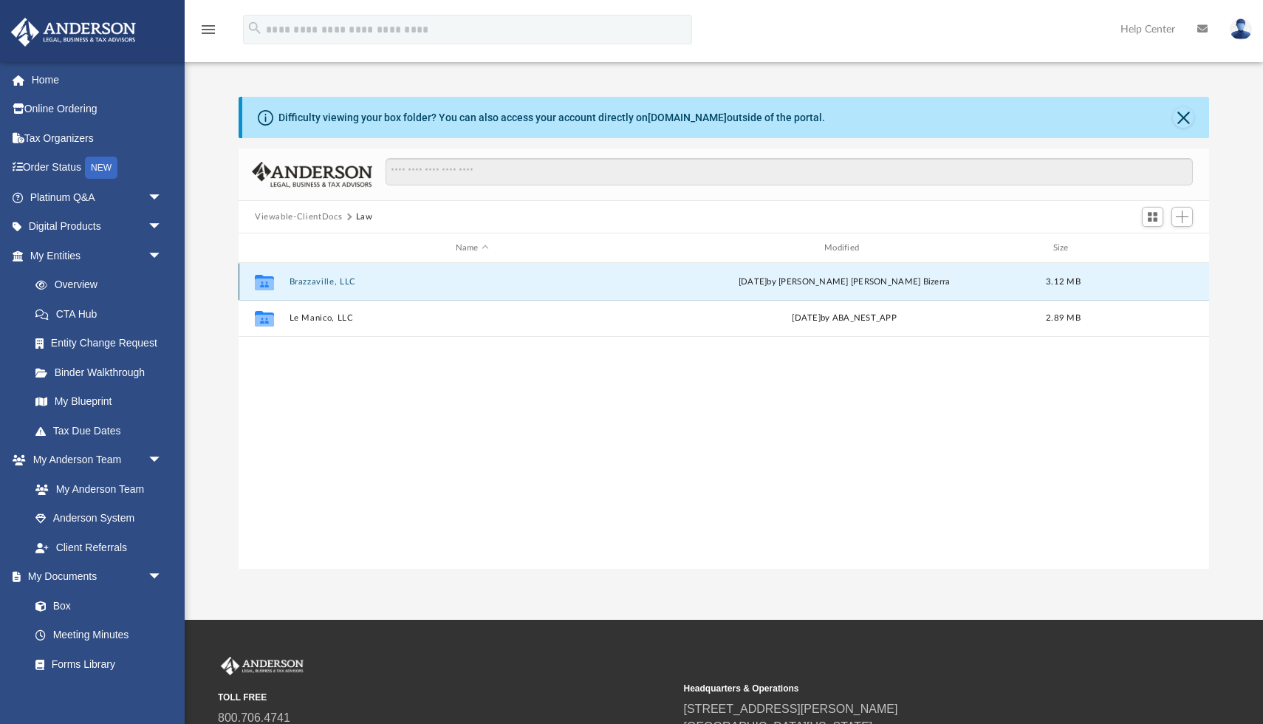
click at [337, 279] on button "Brazzaville, LLC" at bounding box center [473, 282] width 366 height 10
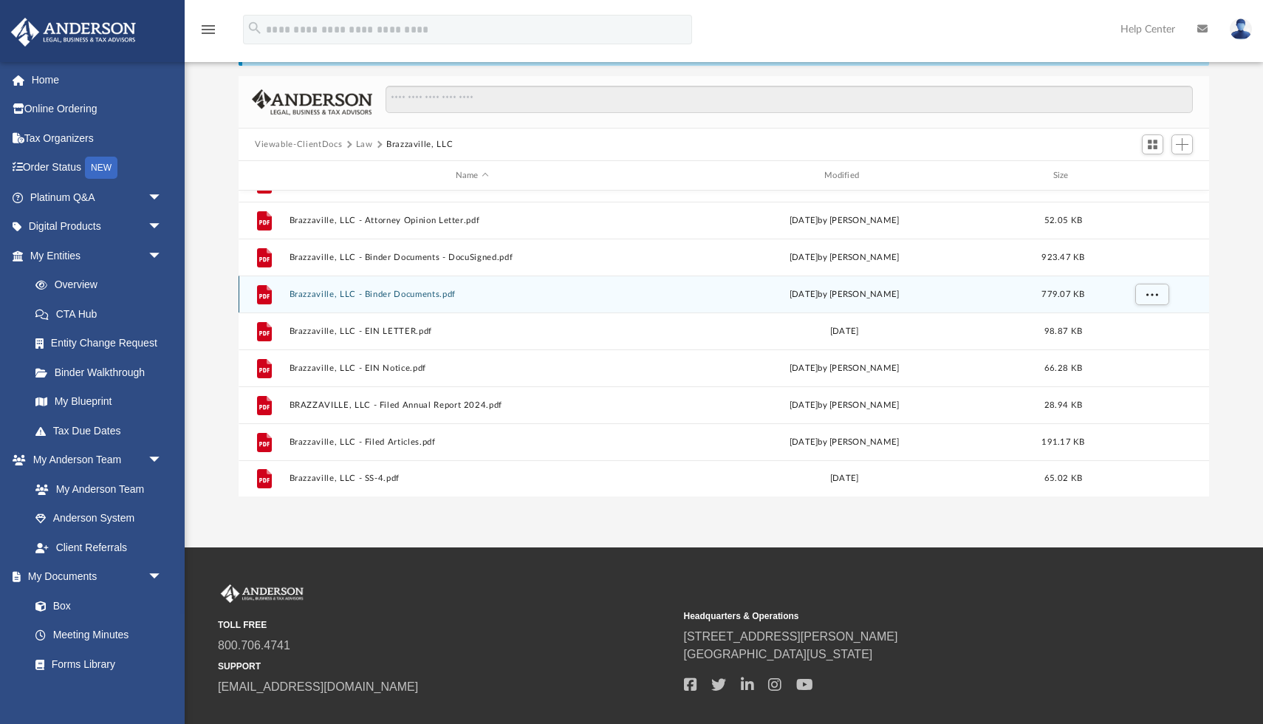
scroll to position [0, 0]
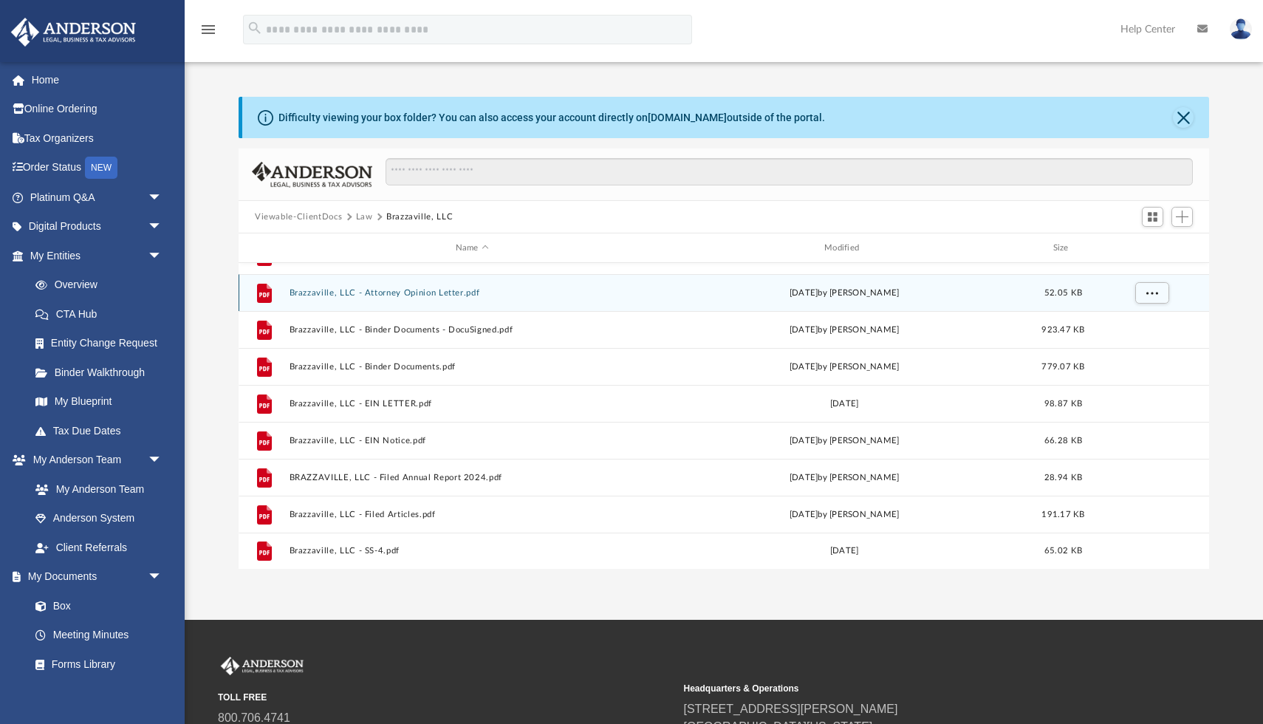
click at [876, 288] on div "[DATE] by [PERSON_NAME]" at bounding box center [845, 293] width 366 height 13
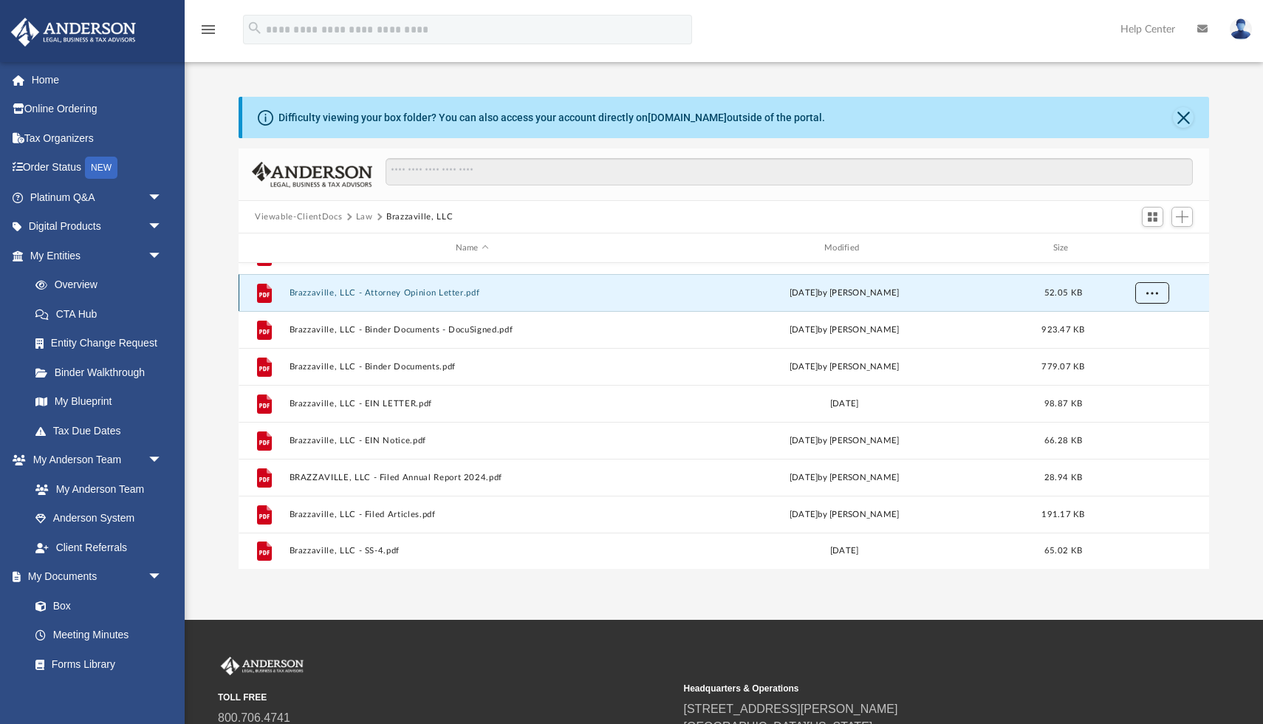
click at [1155, 293] on span "More options" at bounding box center [1153, 292] width 12 height 8
click at [963, 295] on div "[DATE] by [PERSON_NAME]" at bounding box center [845, 293] width 366 height 13
click at [688, 290] on div "Mon Sep 25 2023 by Bobbi Williams" at bounding box center [845, 293] width 366 height 13
click at [464, 293] on button "Brazzaville, LLC - Attorney Opinion Letter.pdf" at bounding box center [473, 293] width 366 height 10
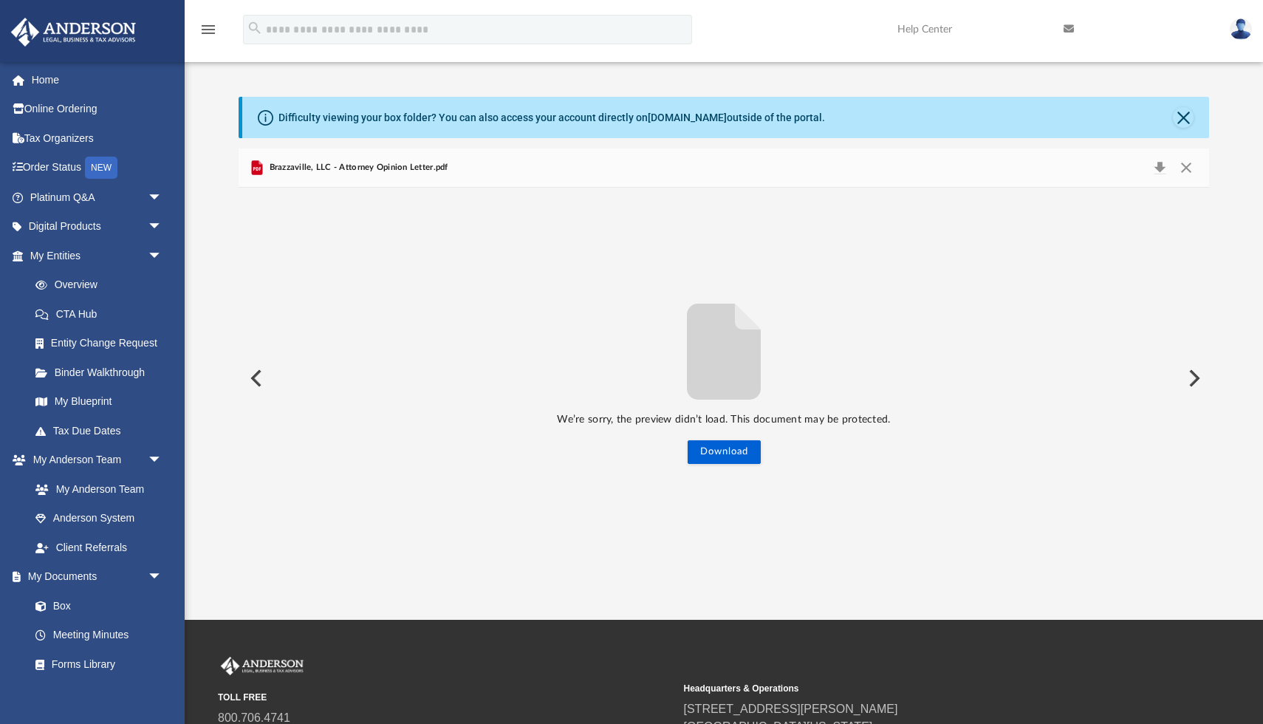
click at [1195, 378] on button "Preview" at bounding box center [1193, 378] width 33 height 41
click at [743, 449] on button "Download" at bounding box center [724, 452] width 73 height 24
click at [257, 381] on button "Preview" at bounding box center [255, 378] width 33 height 41
click at [1179, 117] on button "Close" at bounding box center [1183, 117] width 21 height 21
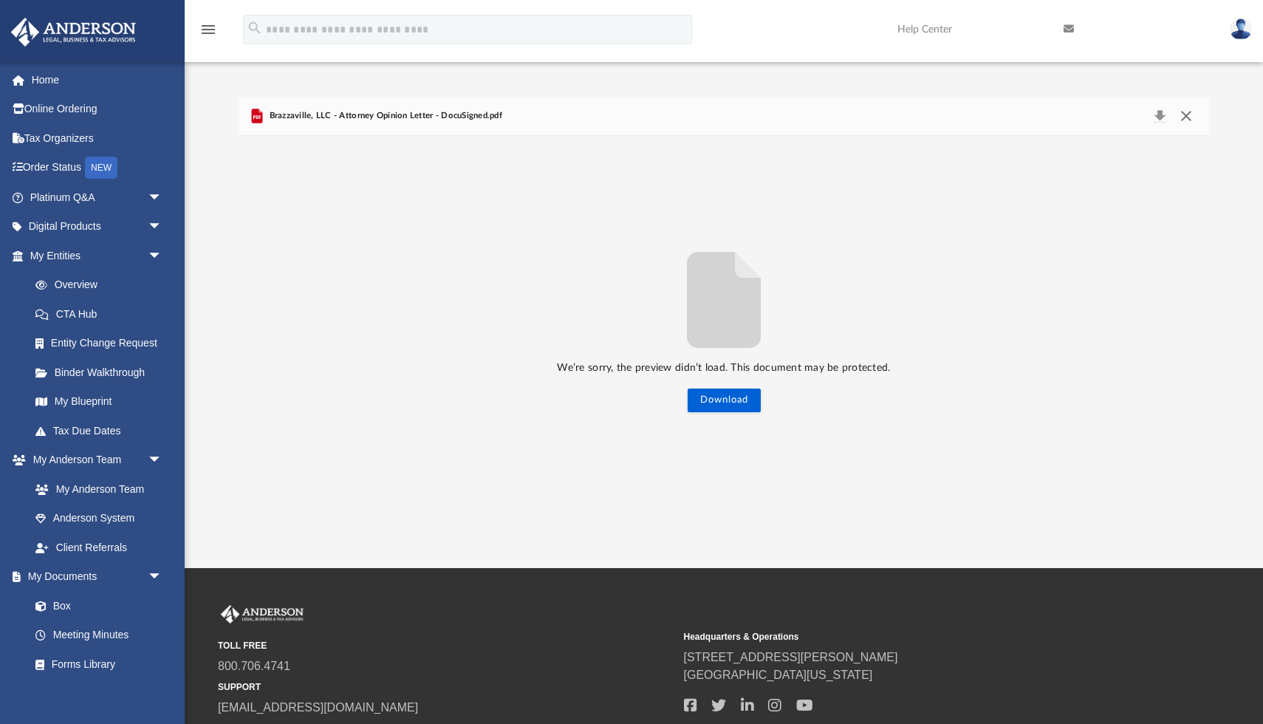
click at [1183, 116] on button "Close" at bounding box center [1186, 116] width 27 height 21
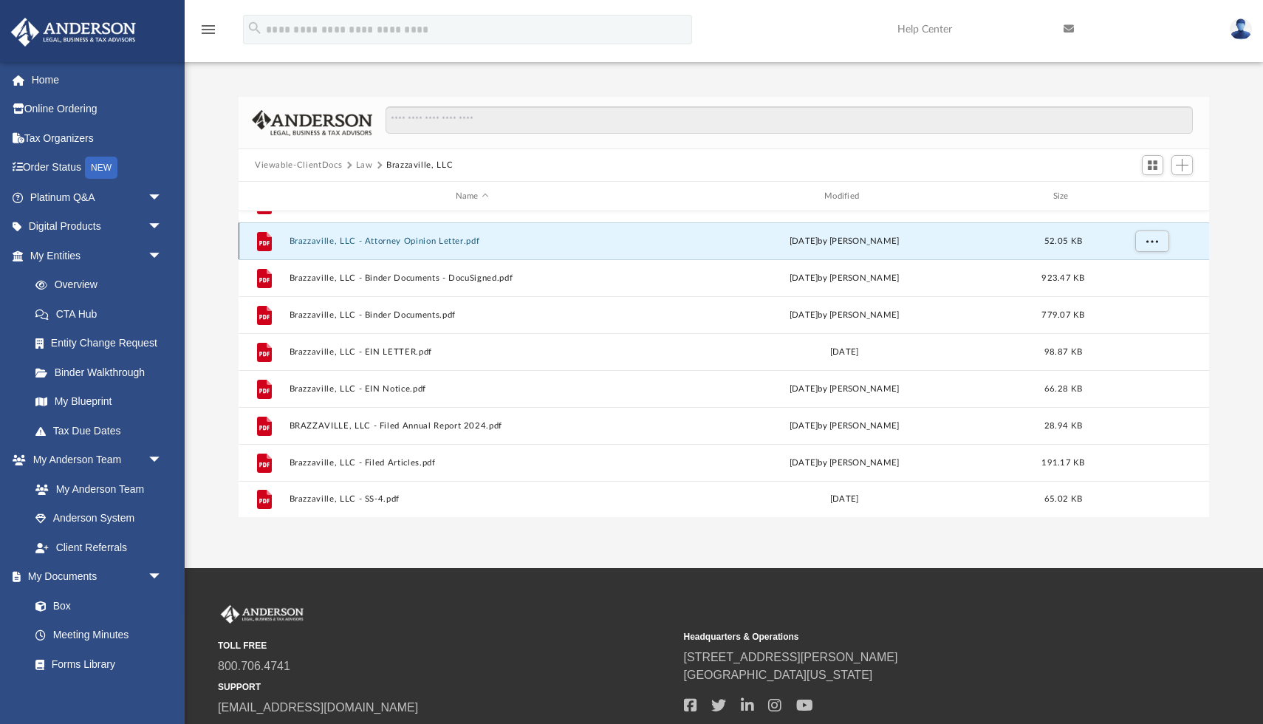
click at [862, 242] on div "Mon Sep 25 2023 by Bobbi Williams" at bounding box center [845, 241] width 366 height 13
click at [405, 241] on button "Brazzaville, LLC - Attorney Opinion Letter.pdf" at bounding box center [473, 241] width 366 height 10
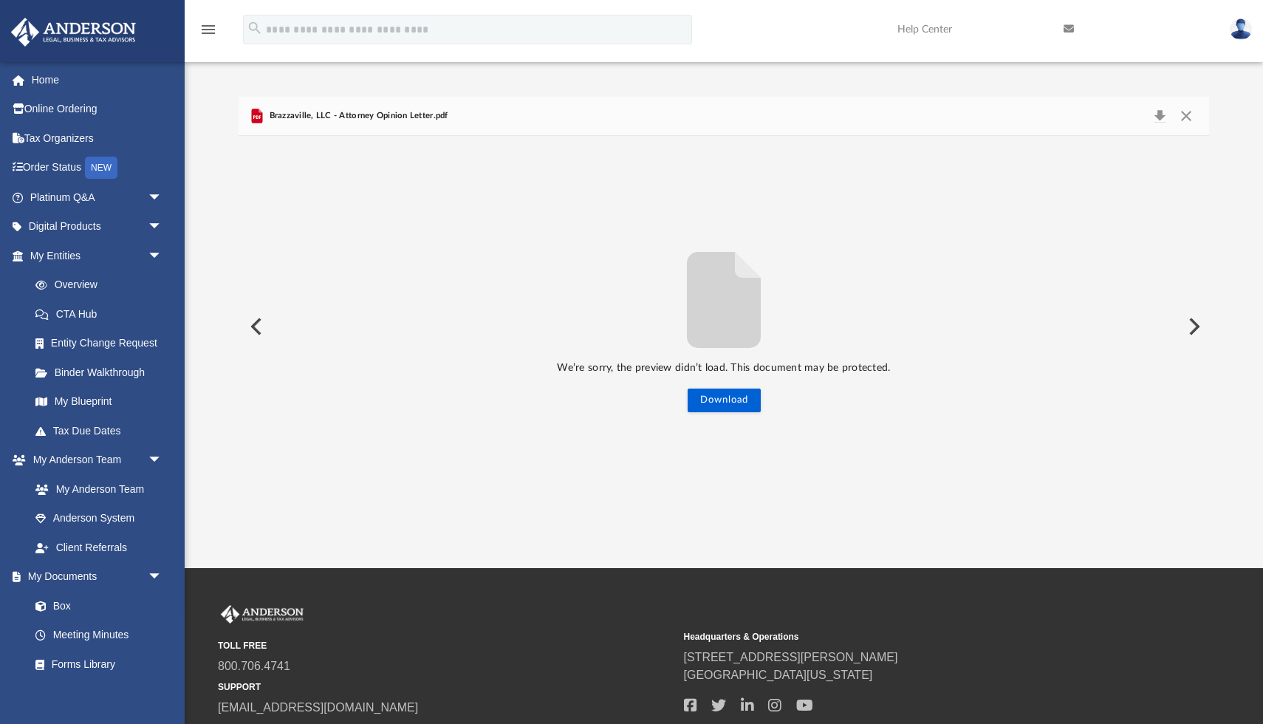
click at [258, 318] on button "Preview" at bounding box center [255, 326] width 33 height 41
click at [258, 326] on button "Preview" at bounding box center [255, 326] width 33 height 41
click at [1196, 327] on button "Preview" at bounding box center [1193, 326] width 33 height 41
click at [93, 199] on link "Platinum Q&A arrow_drop_down" at bounding box center [97, 197] width 174 height 30
click at [158, 194] on span "arrow_drop_down" at bounding box center [163, 197] width 30 height 30
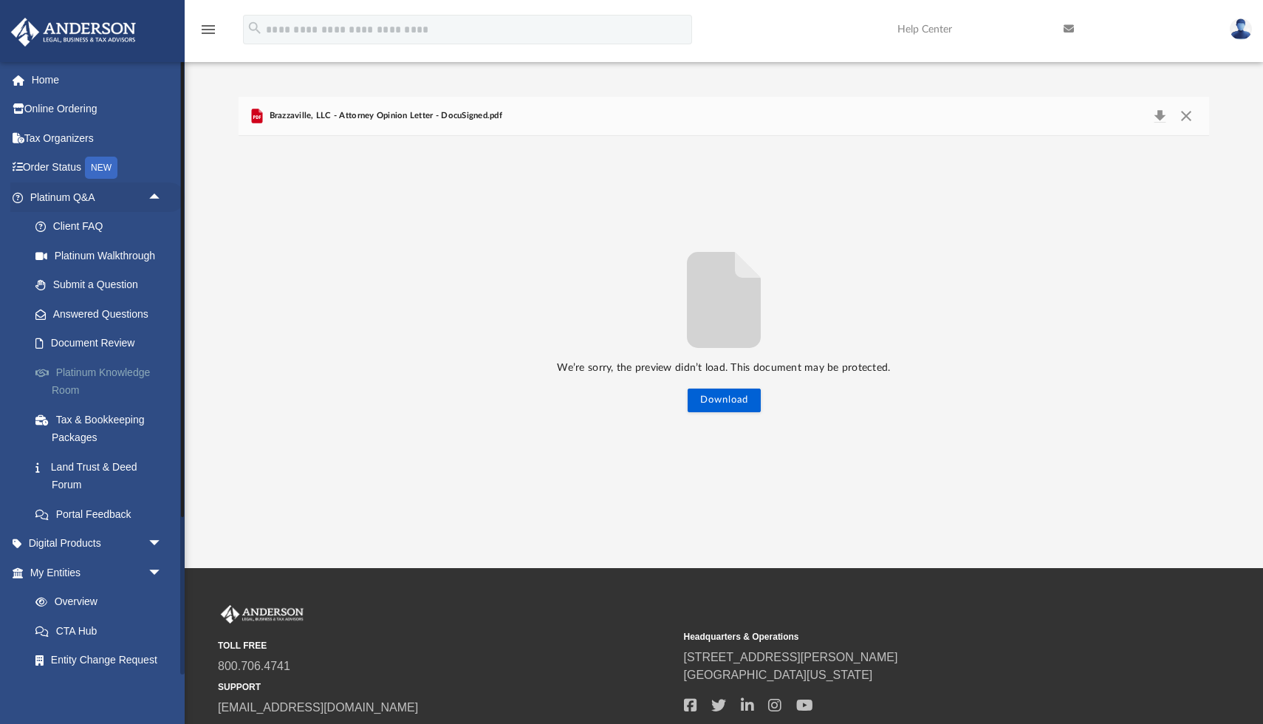
click at [134, 369] on link "Platinum Knowledge Room" at bounding box center [103, 381] width 164 height 47
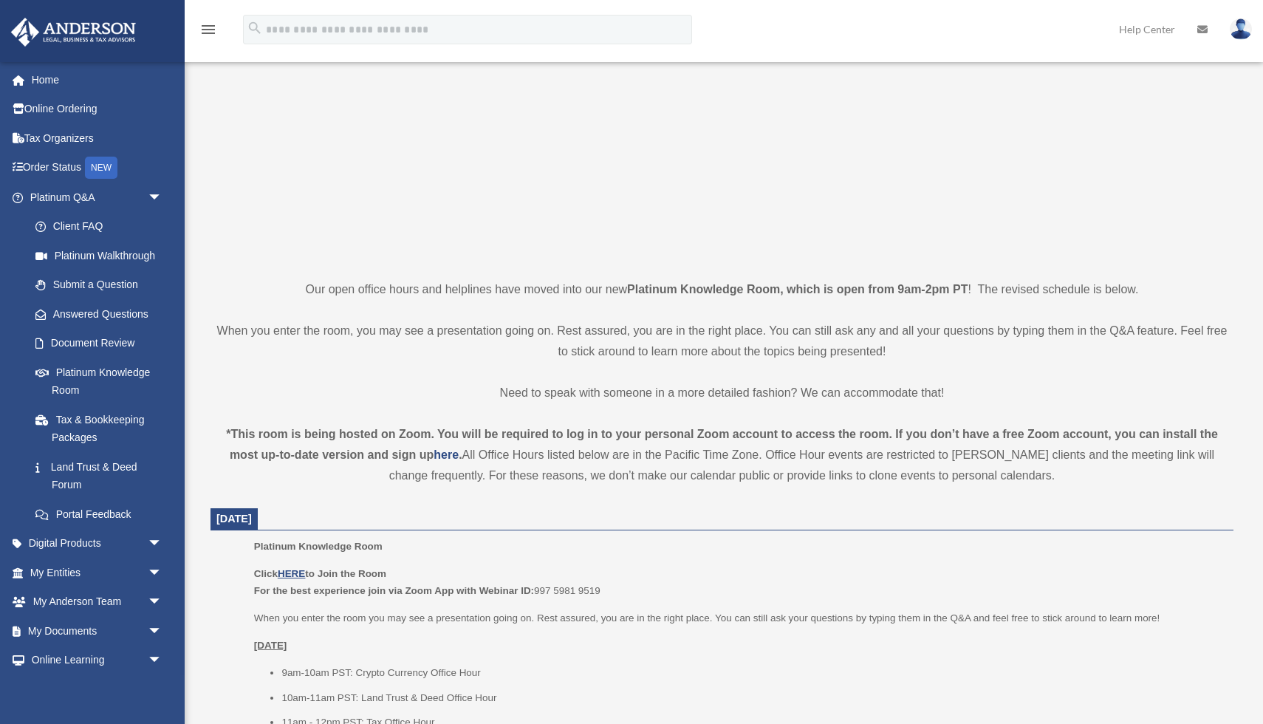
scroll to position [409, 0]
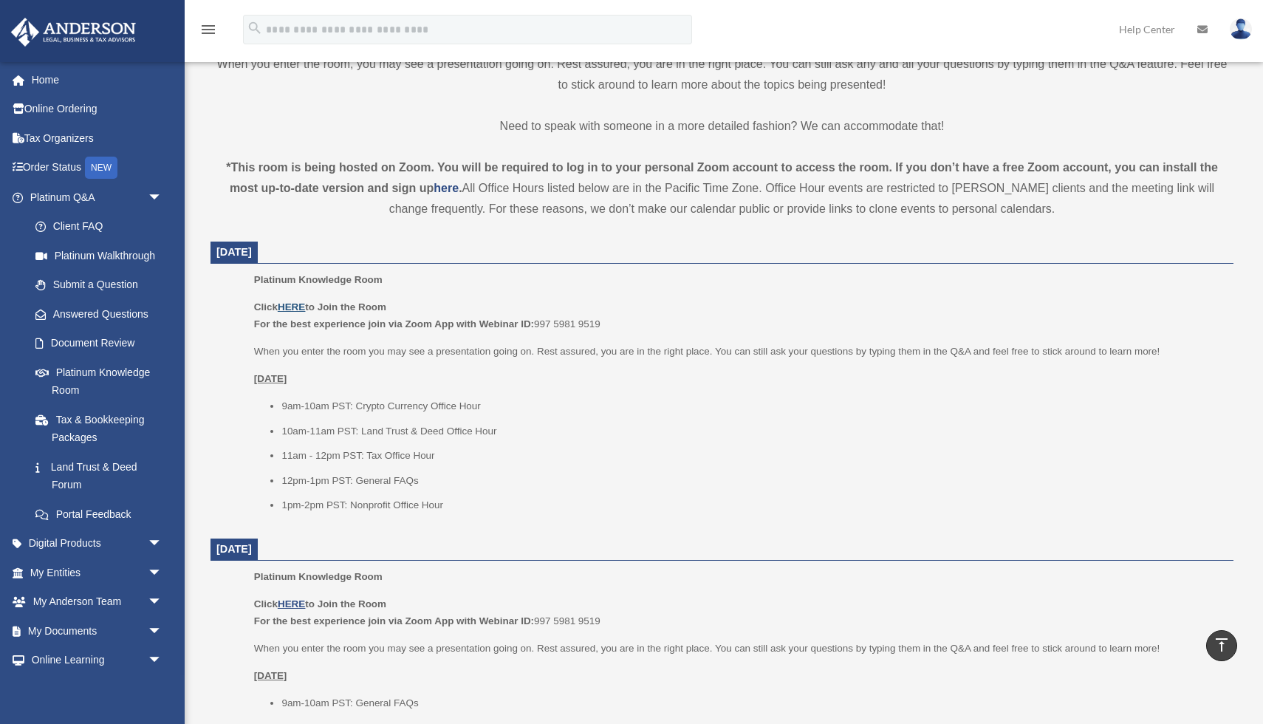
click at [293, 308] on u "HERE" at bounding box center [291, 306] width 27 height 11
click at [96, 627] on link "My Documents arrow_drop_down" at bounding box center [97, 631] width 174 height 30
click at [156, 625] on span "arrow_drop_down" at bounding box center [163, 631] width 30 height 30
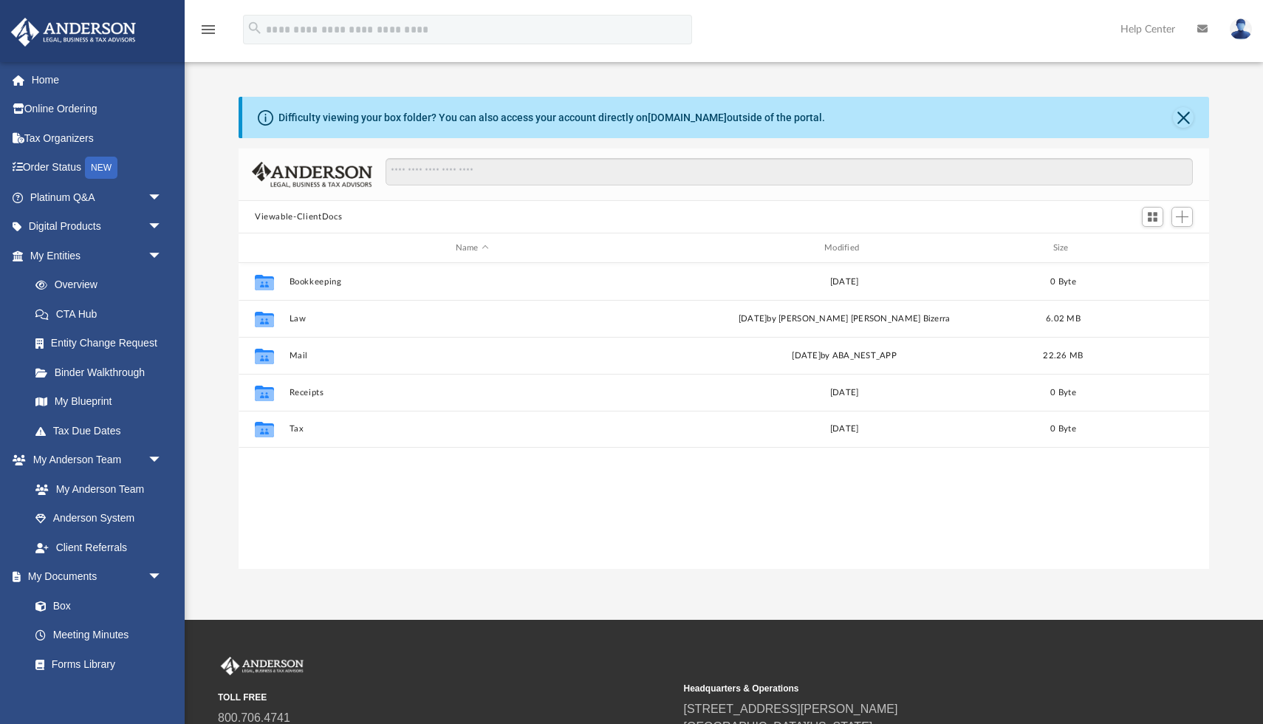
scroll to position [335, 971]
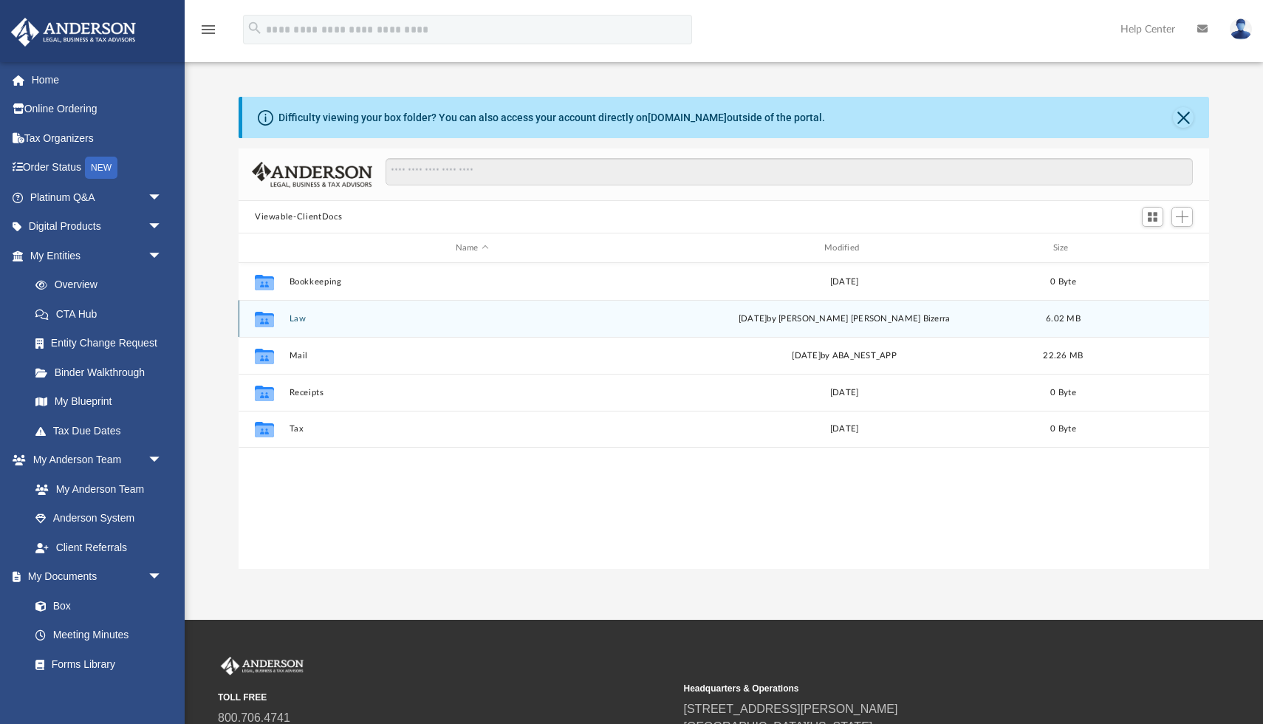
click at [300, 317] on button "Law" at bounding box center [473, 319] width 366 height 10
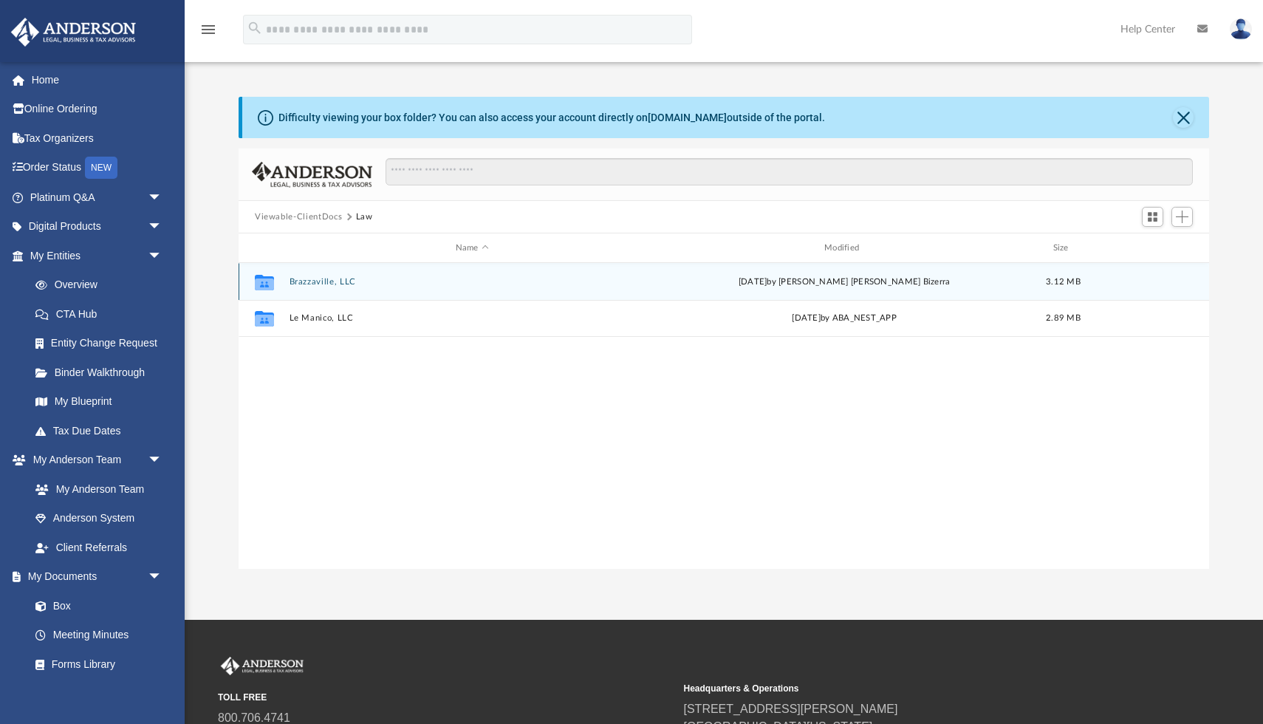
click at [639, 277] on button "Brazzaville, LLC" at bounding box center [473, 282] width 366 height 10
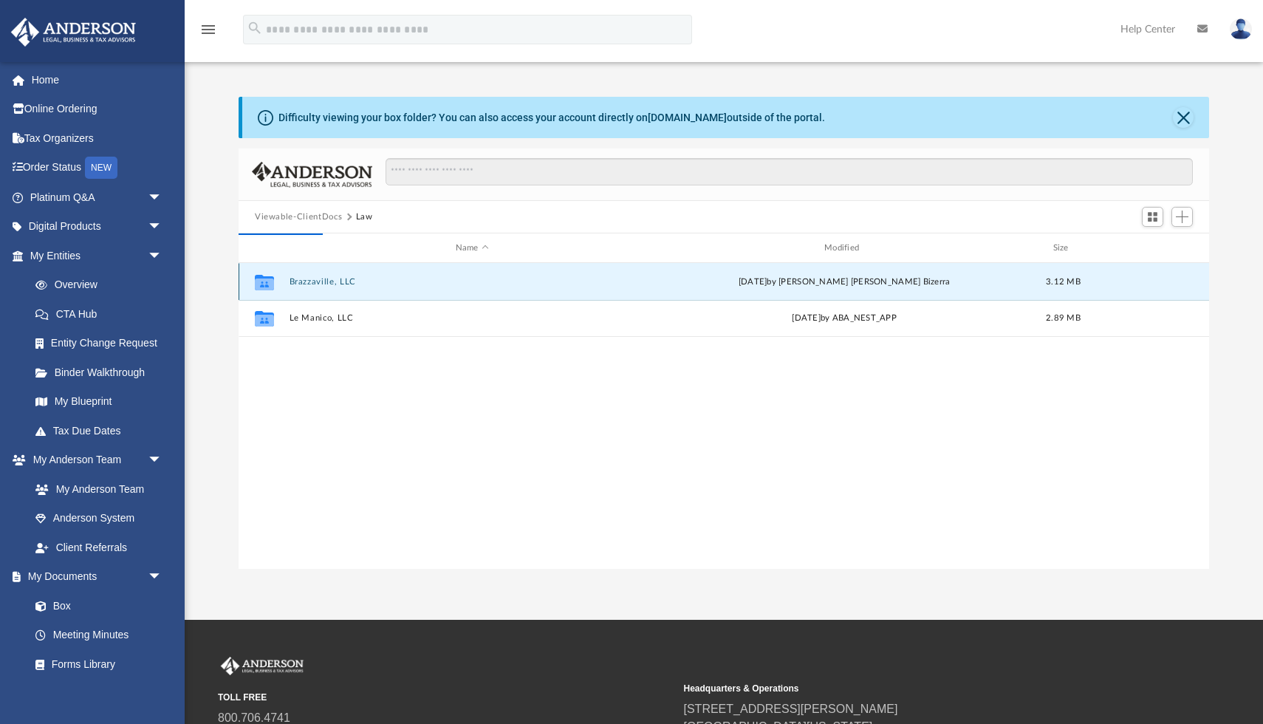
click at [639, 277] on button "Brazzaville, LLC" at bounding box center [473, 282] width 366 height 10
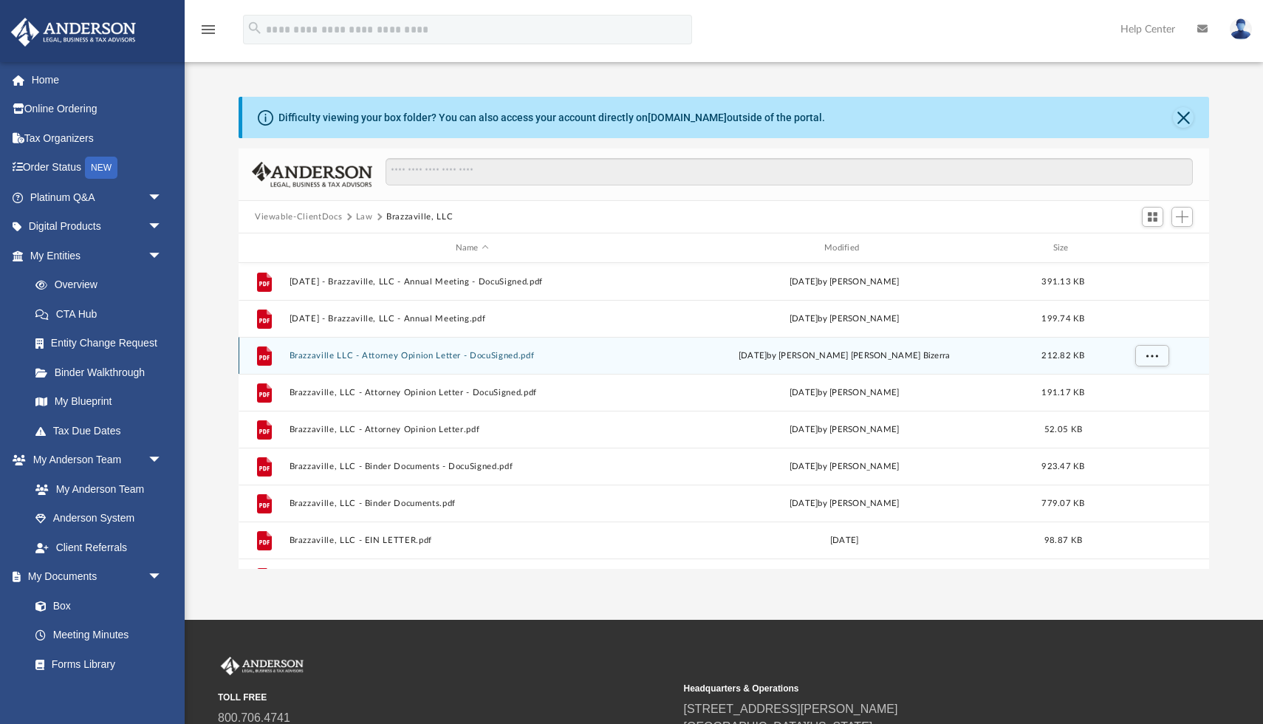
click at [491, 354] on button "Brazzaville LLC - Attorney Opinion Letter - DocuSigned.pdf" at bounding box center [473, 356] width 366 height 10
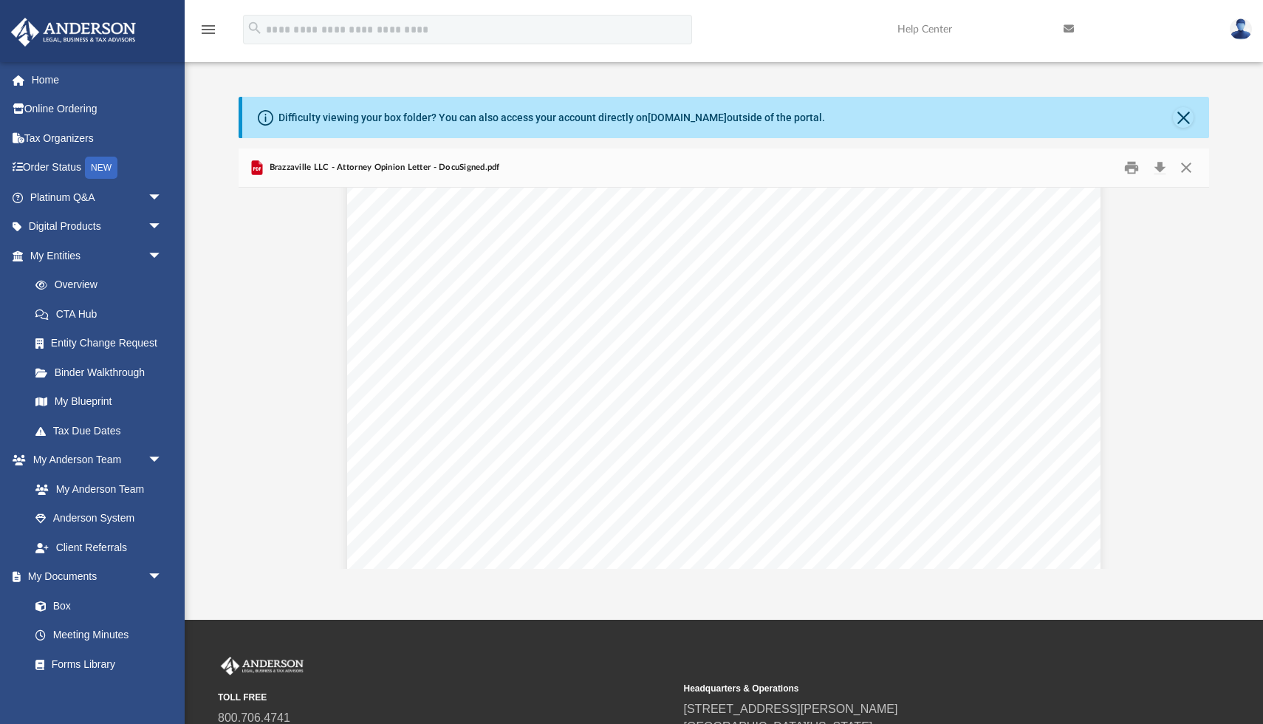
scroll to position [232, 0]
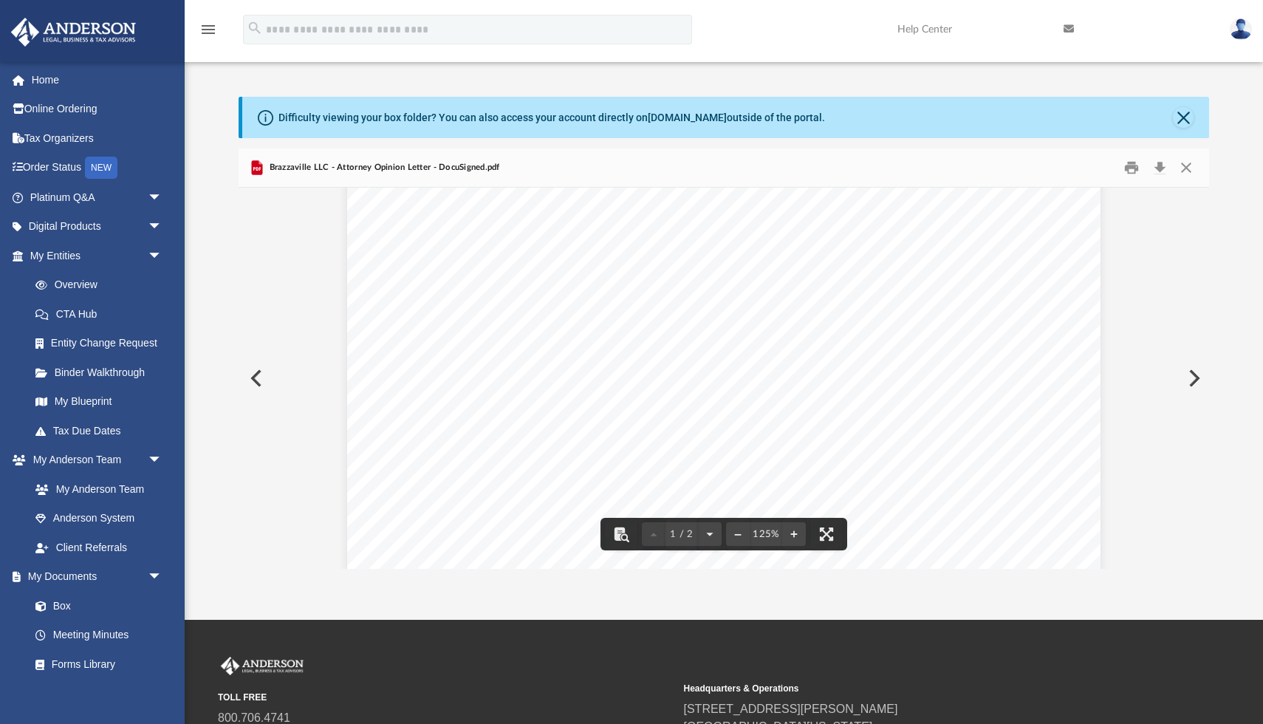
click at [1191, 380] on button "Preview" at bounding box center [1193, 378] width 33 height 41
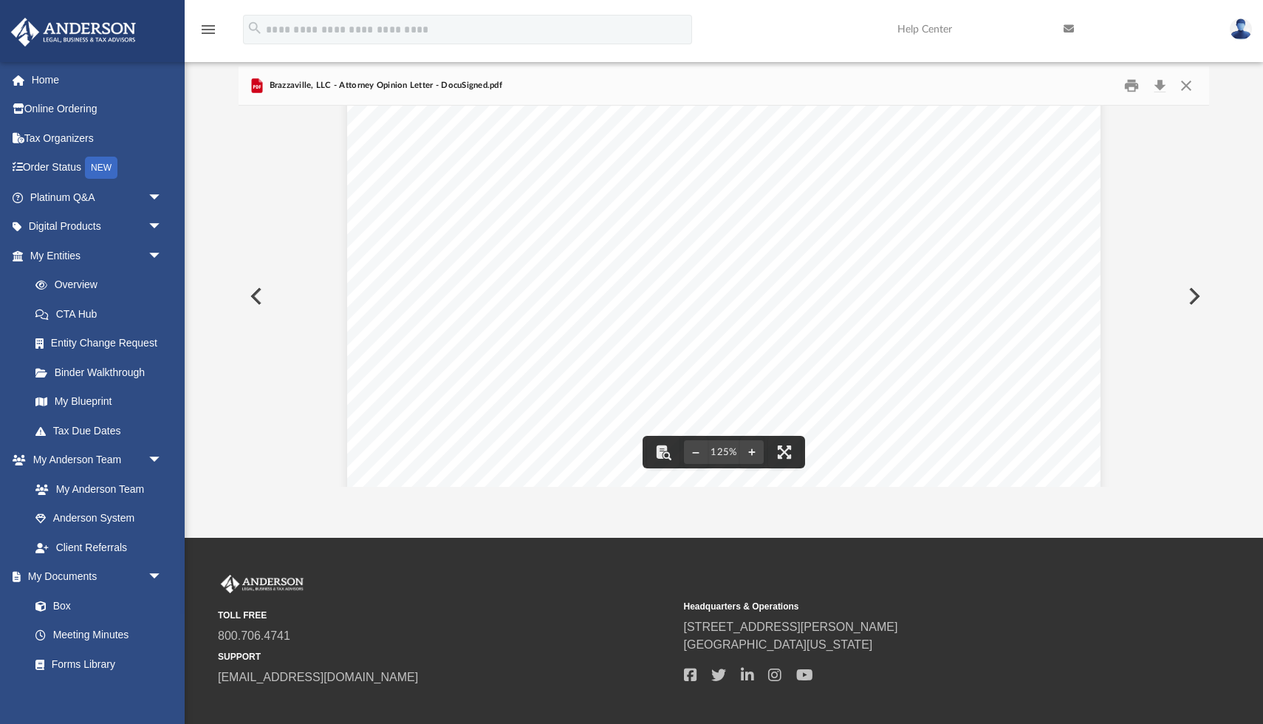
scroll to position [273, 0]
click at [1197, 290] on button "Preview" at bounding box center [1193, 296] width 33 height 41
click at [252, 295] on button "Preview" at bounding box center [255, 296] width 33 height 41
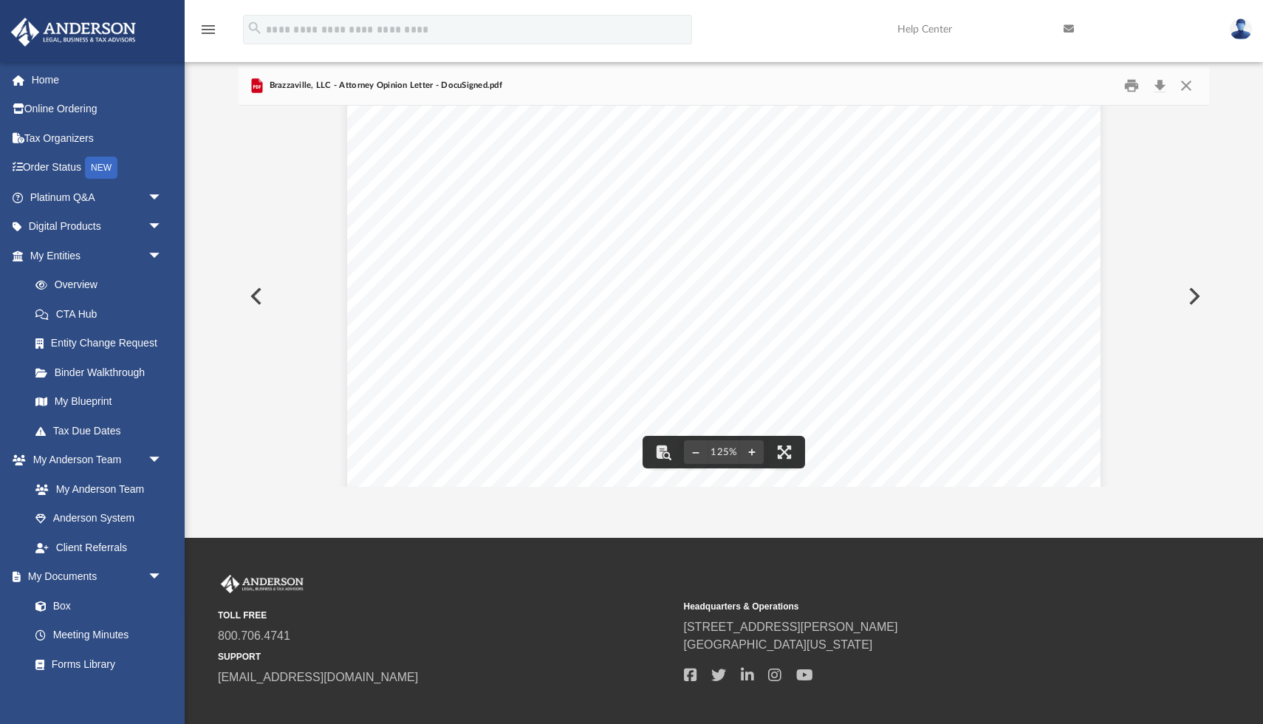
click at [256, 301] on button "Preview" at bounding box center [255, 296] width 33 height 41
click at [259, 295] on button "Preview" at bounding box center [255, 296] width 33 height 41
click at [1198, 295] on button "Preview" at bounding box center [1193, 296] width 33 height 41
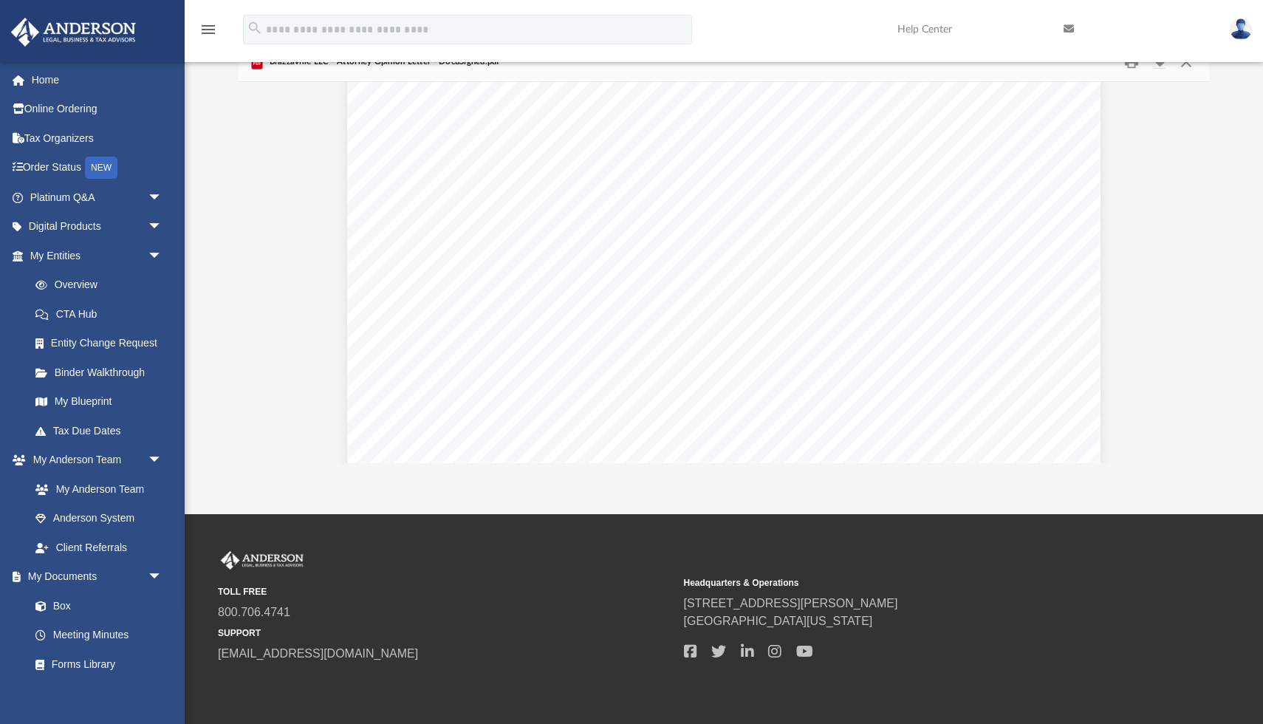
scroll to position [0, 0]
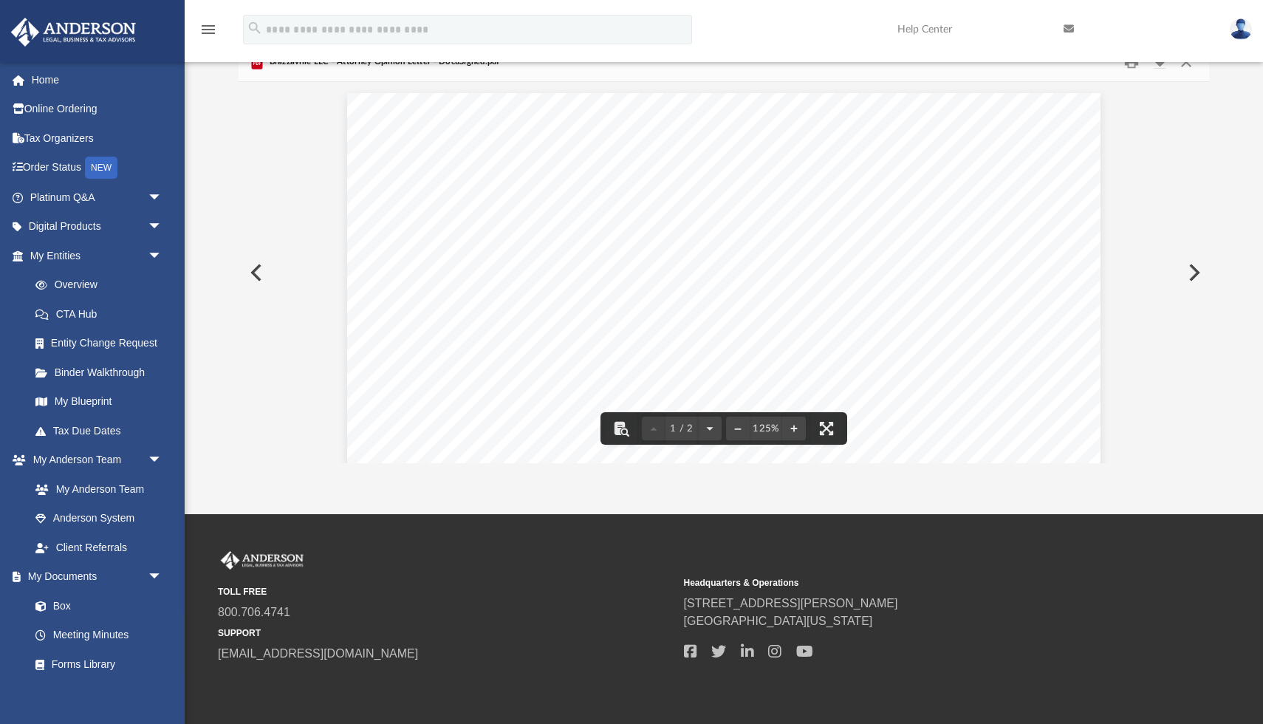
click at [777, 338] on div "[PERSON_NAME] LEGAL, BUSINESS, & TAX ADVISORS Attorney: [PERSON_NAME], Esq. Cli…" at bounding box center [724, 580] width 754 height 975
